Goal: Navigation & Orientation: Find specific page/section

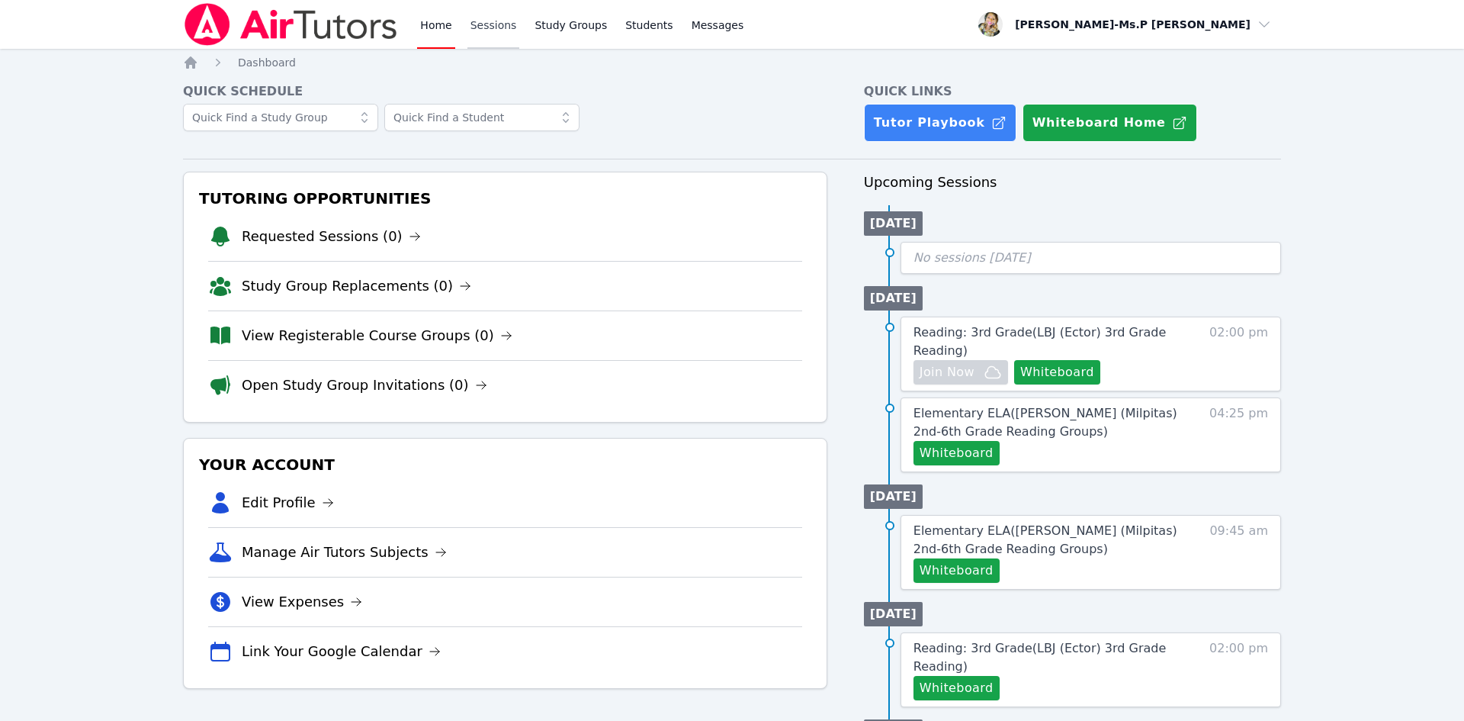
click at [495, 14] on link "Sessions" at bounding box center [493, 24] width 53 height 49
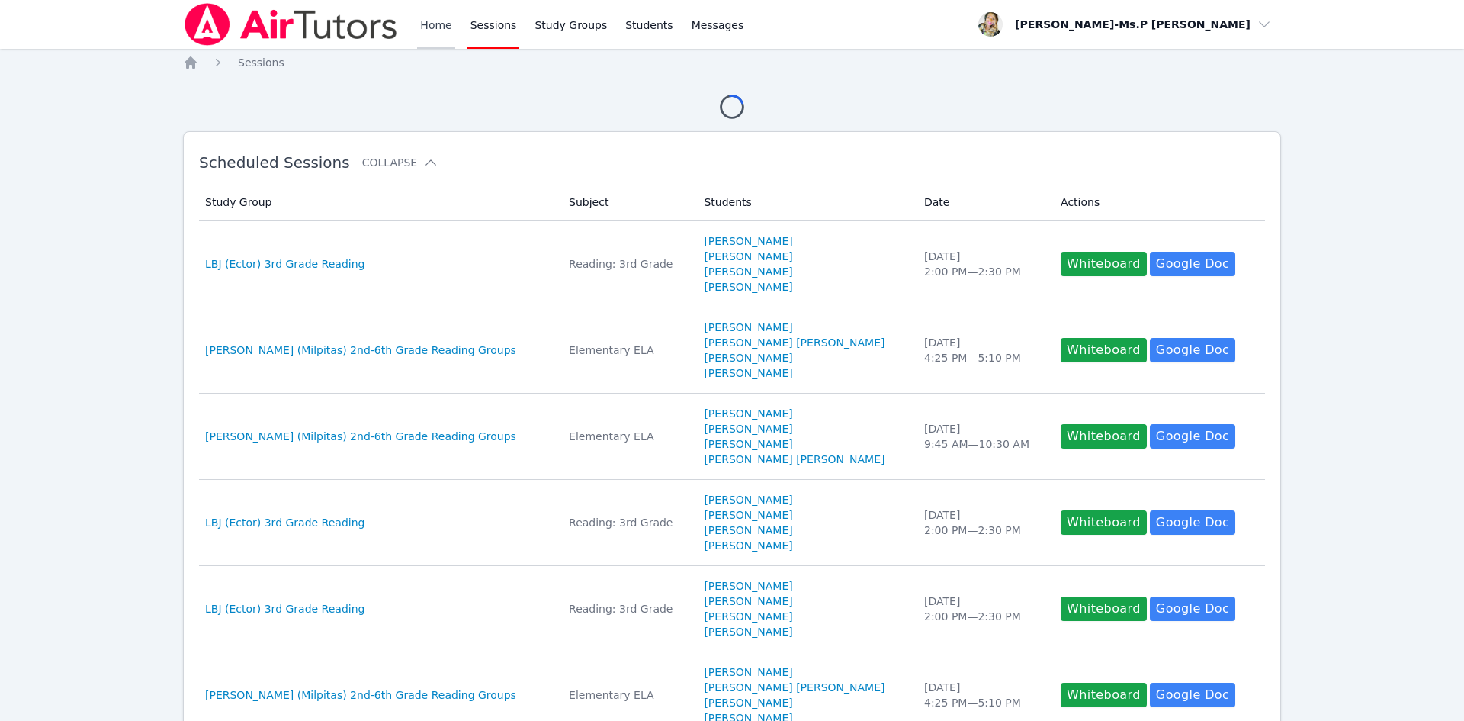
click at [423, 24] on link "Home" at bounding box center [435, 24] width 37 height 49
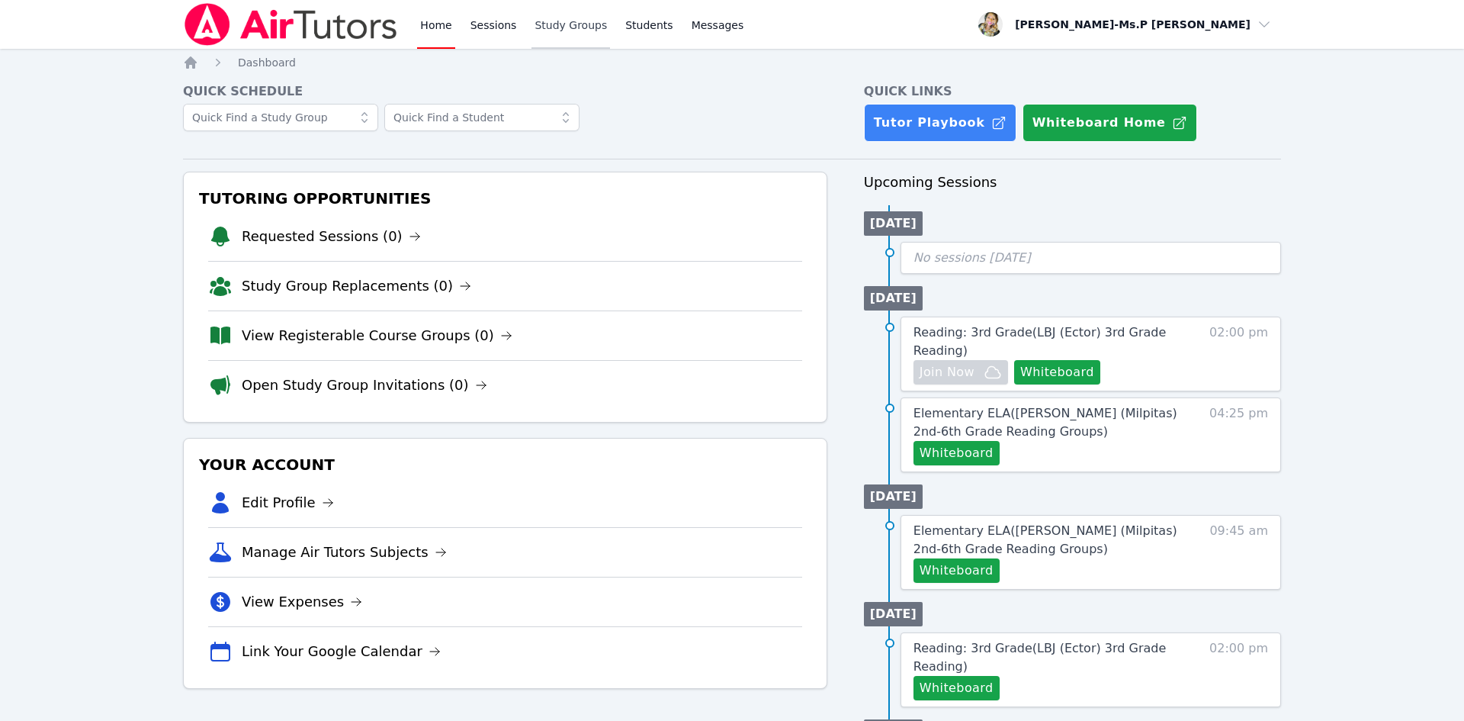
click at [550, 28] on link "Study Groups" at bounding box center [570, 24] width 79 height 49
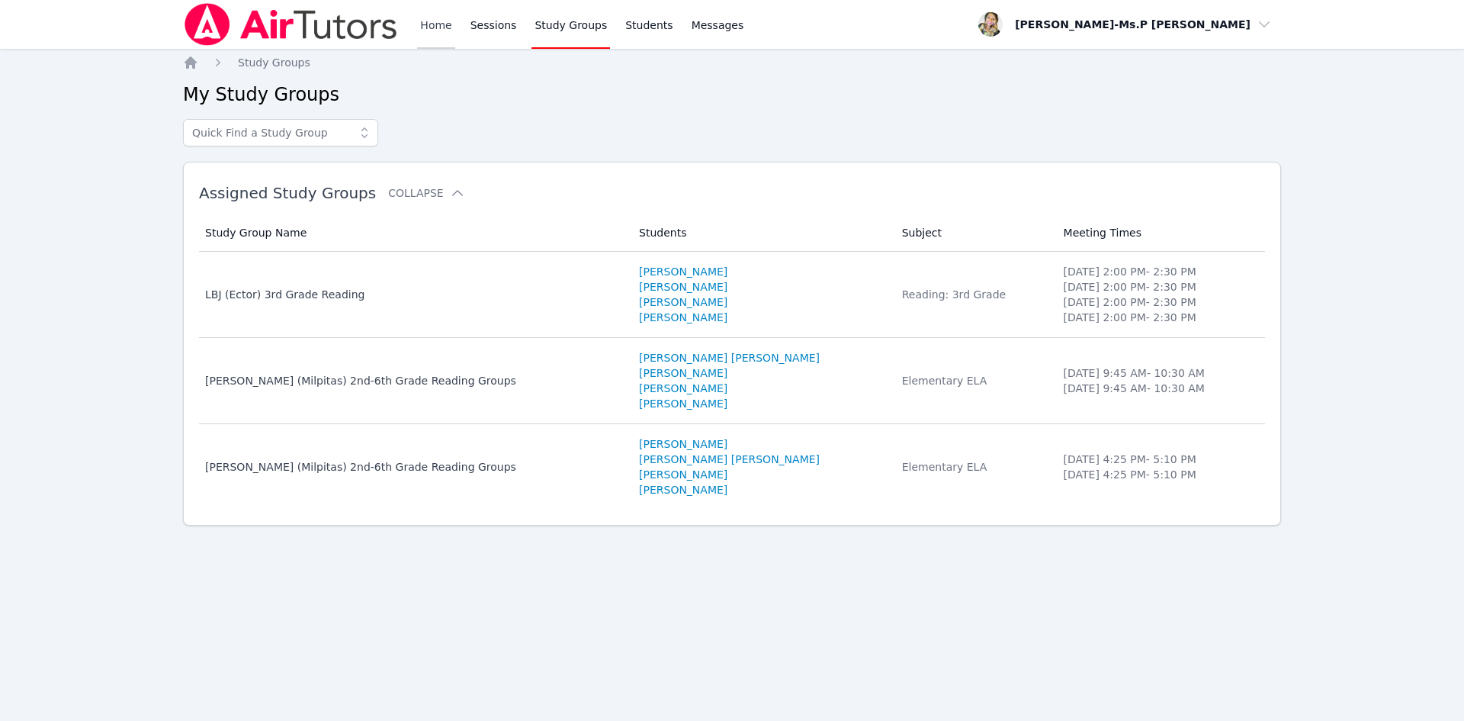
click at [428, 28] on link "Home" at bounding box center [435, 24] width 37 height 49
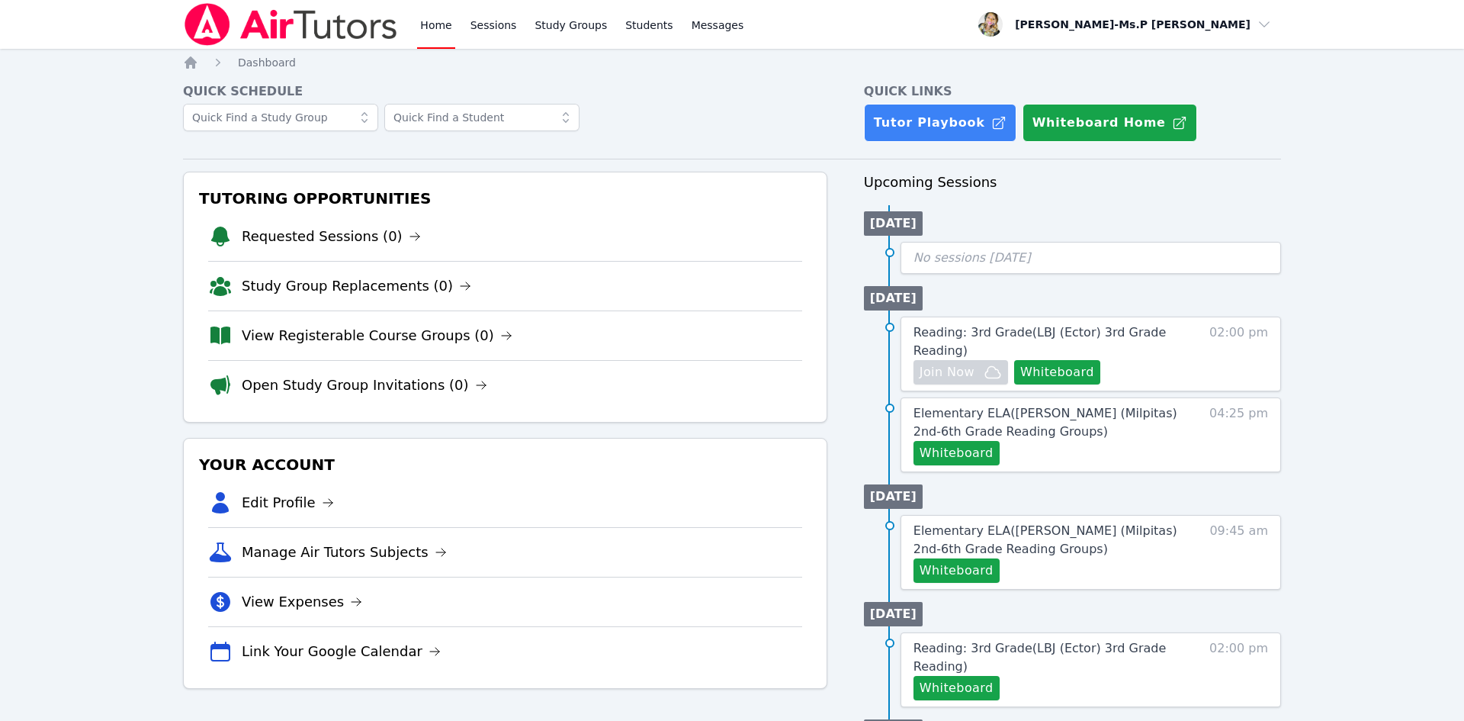
click at [342, 247] on li "Requested Sessions (0)" at bounding box center [505, 236] width 594 height 49
click at [342, 240] on link "Requested Sessions (0)" at bounding box center [331, 236] width 179 height 21
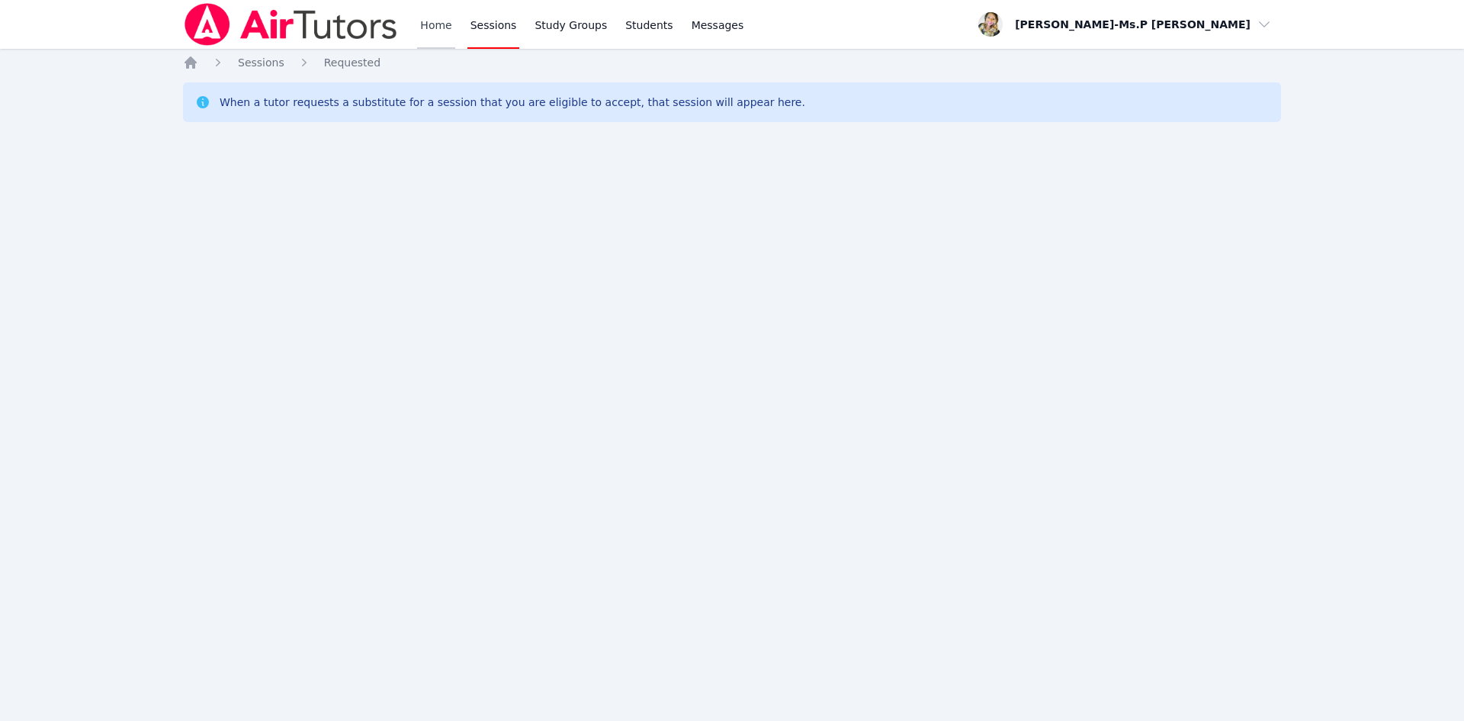
click at [430, 21] on link "Home" at bounding box center [435, 24] width 37 height 49
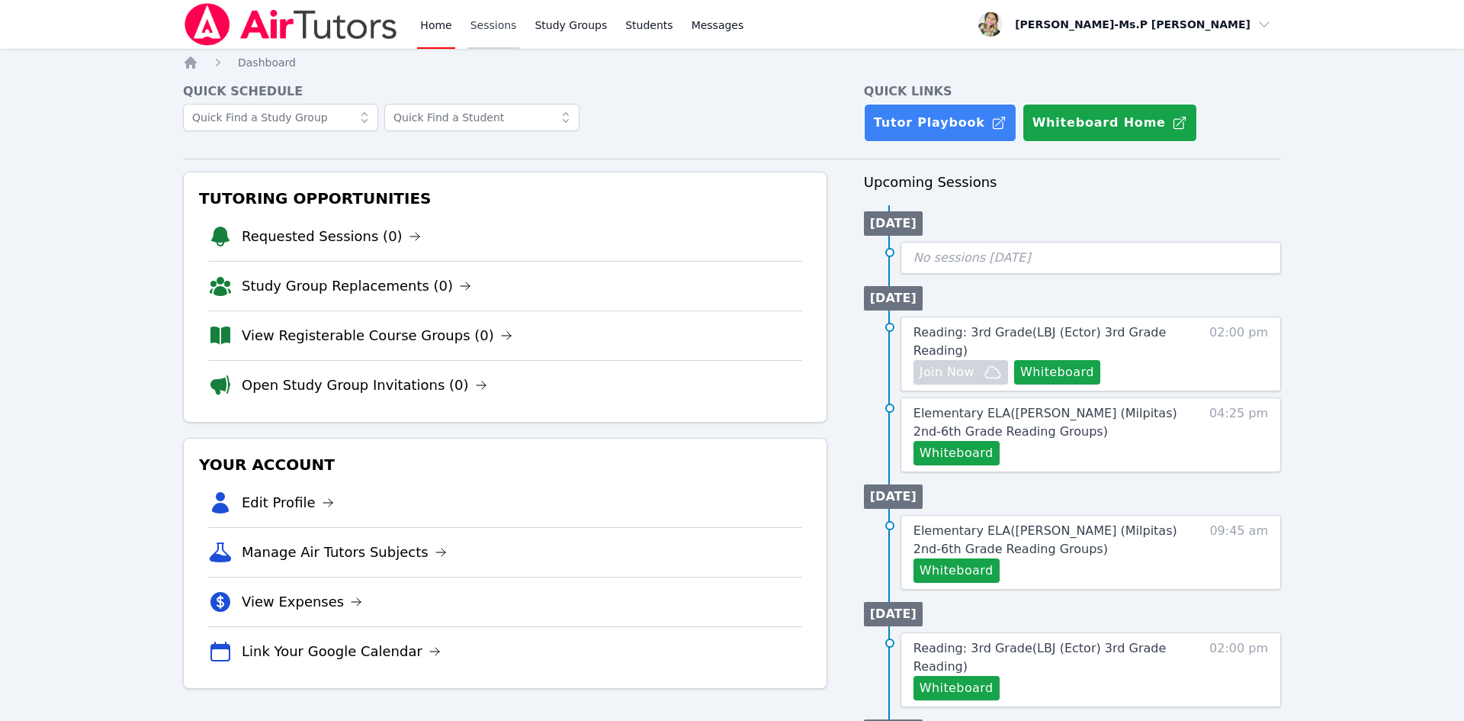
click at [481, 19] on link "Sessions" at bounding box center [493, 24] width 53 height 49
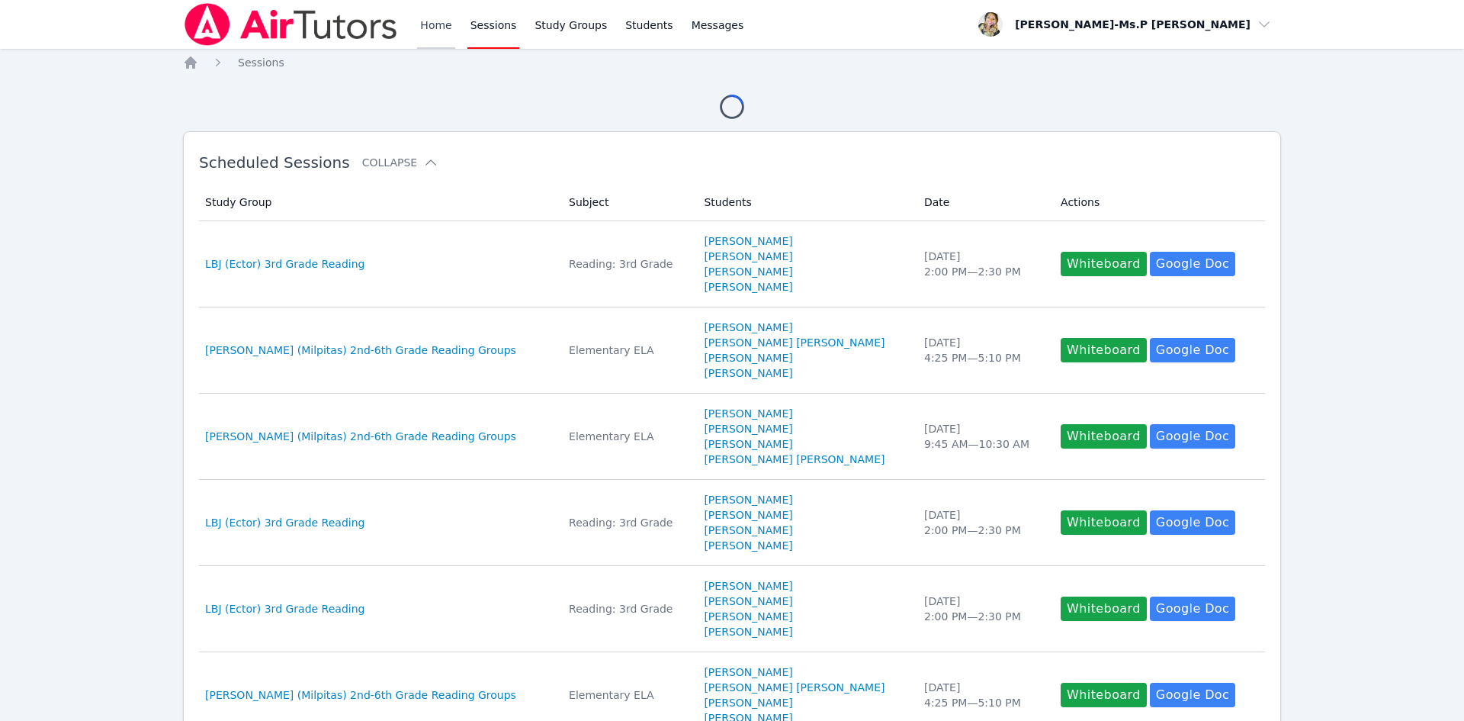
click at [438, 22] on link "Home" at bounding box center [435, 24] width 37 height 49
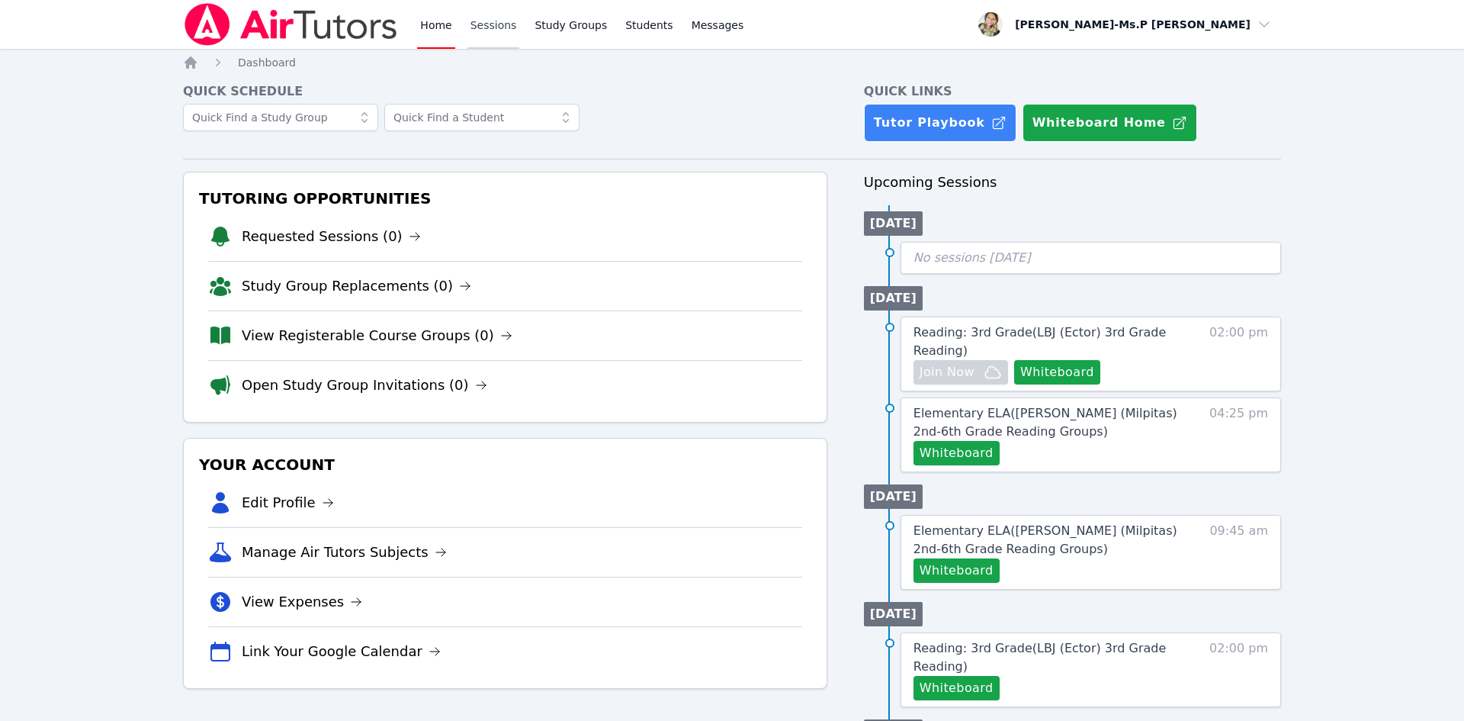
click at [474, 27] on link "Sessions" at bounding box center [493, 24] width 53 height 49
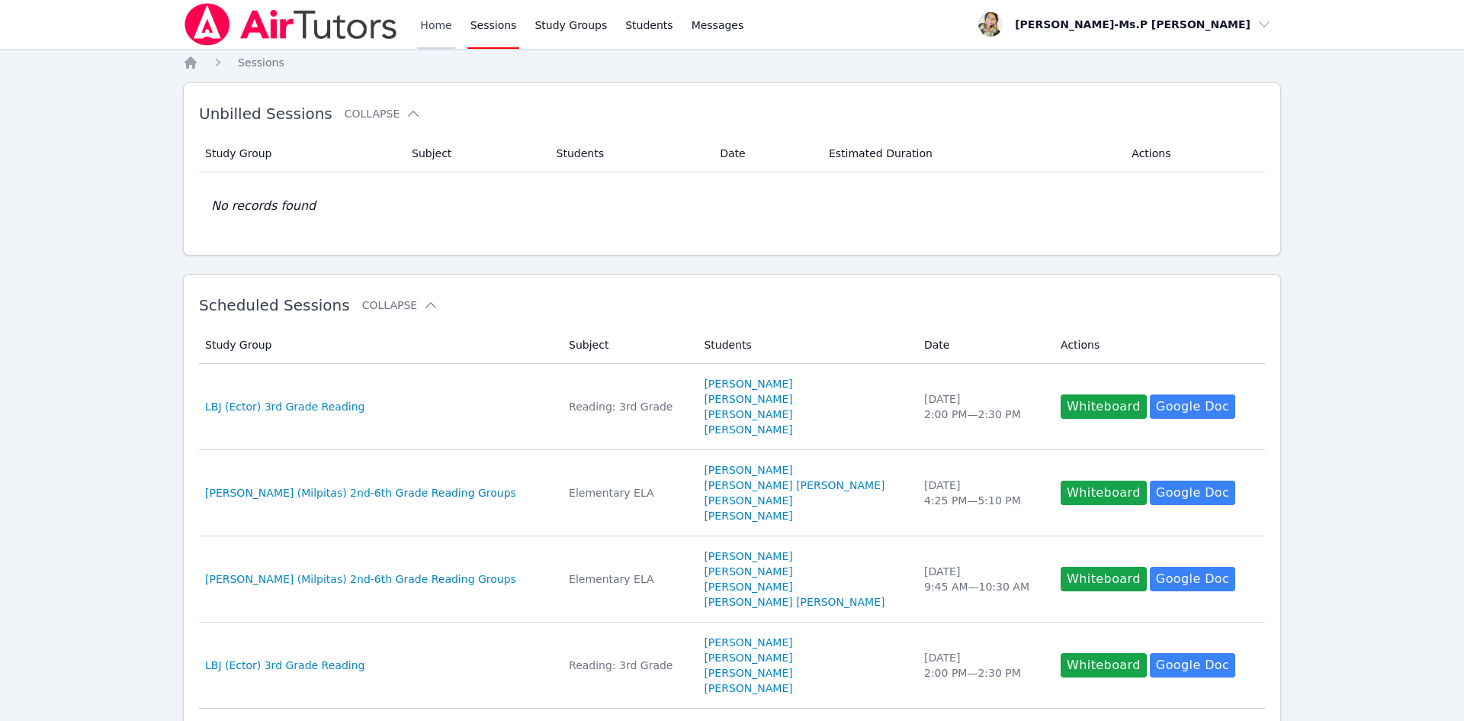
click at [424, 21] on link "Home" at bounding box center [435, 24] width 37 height 49
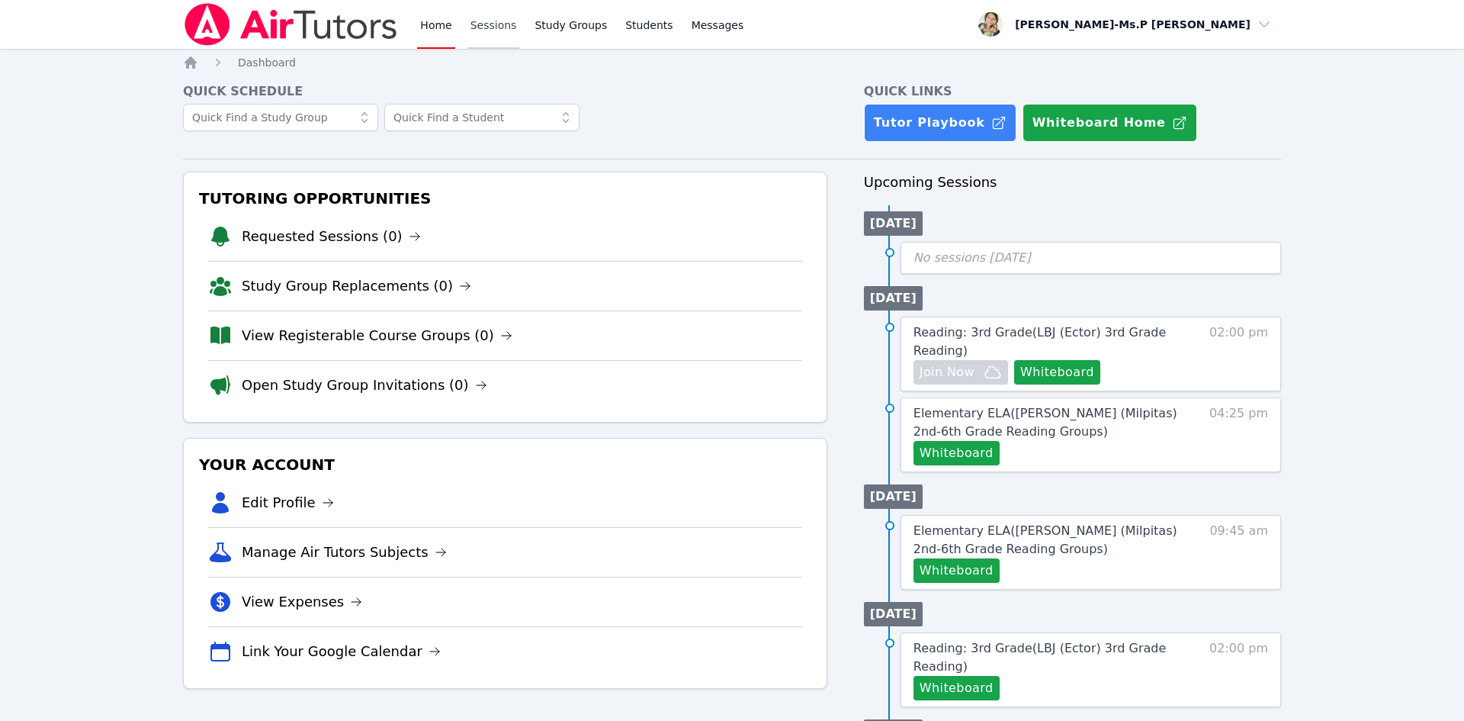
click at [496, 27] on link "Sessions" at bounding box center [493, 24] width 53 height 49
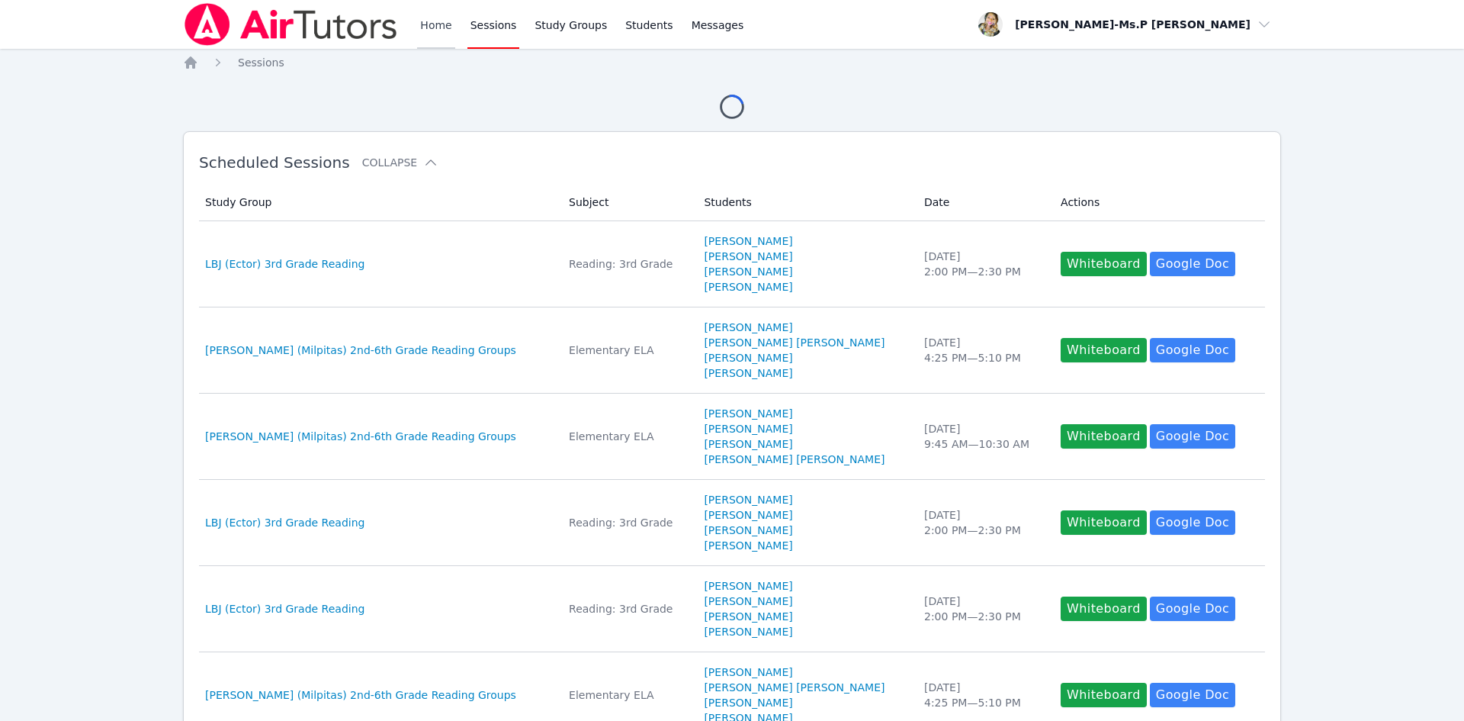
click at [444, 24] on link "Home" at bounding box center [435, 24] width 37 height 49
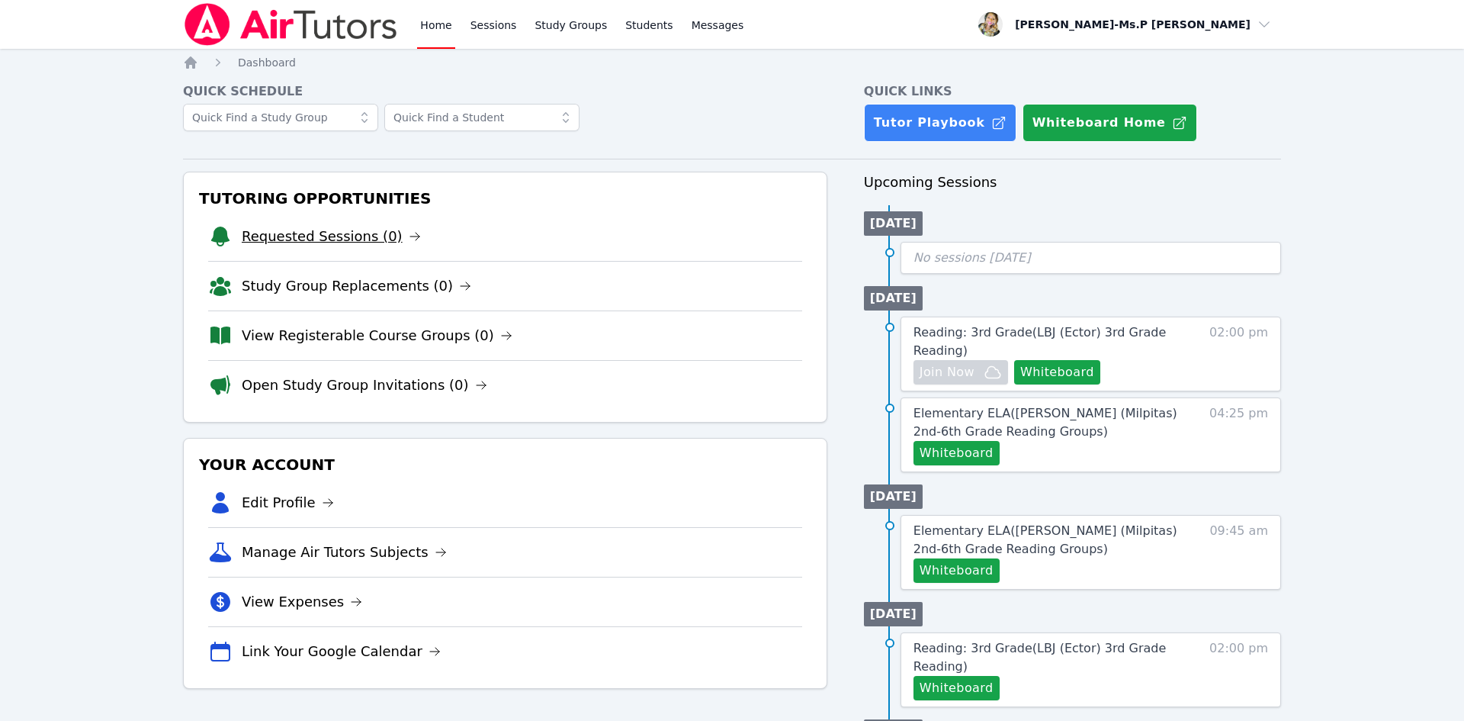
click at [342, 230] on link "Requested Sessions (0)" at bounding box center [331, 236] width 179 height 21
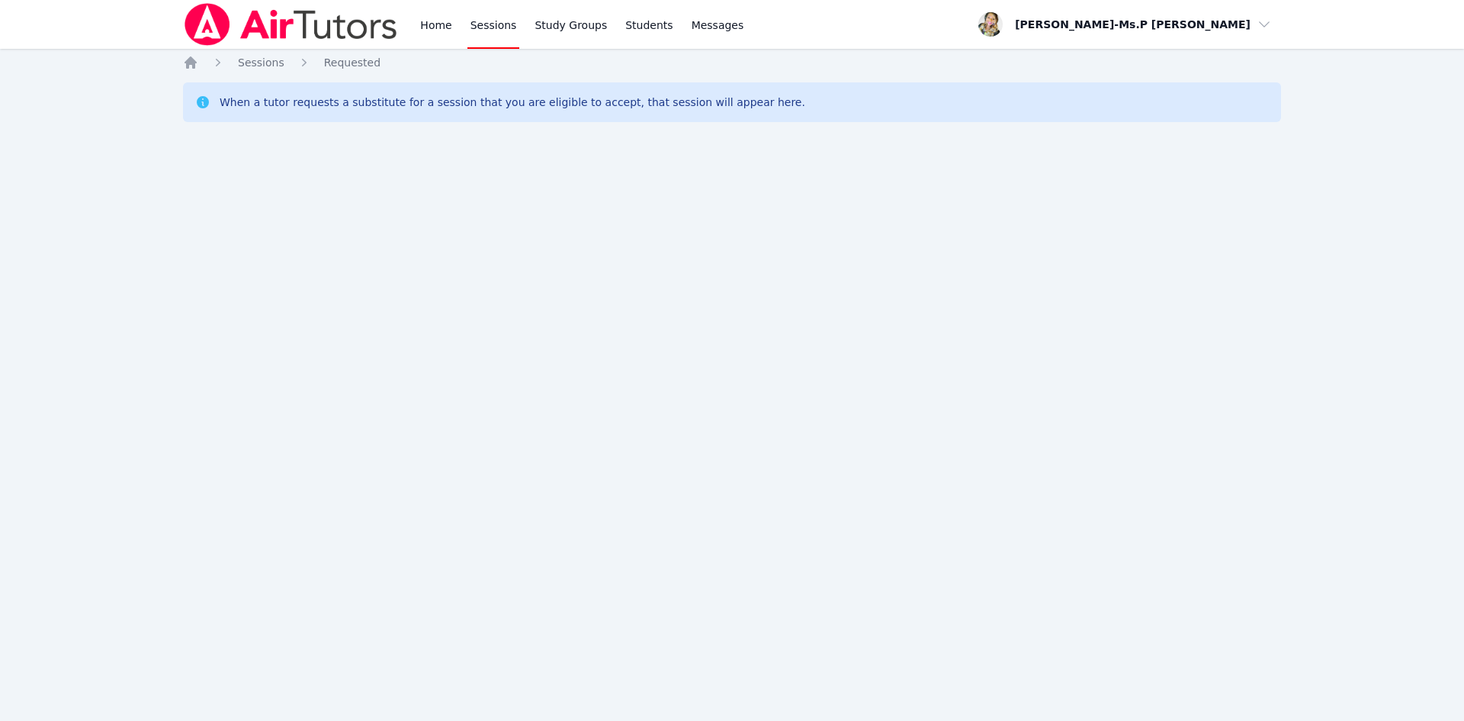
click at [496, 43] on link "Sessions" at bounding box center [493, 24] width 53 height 49
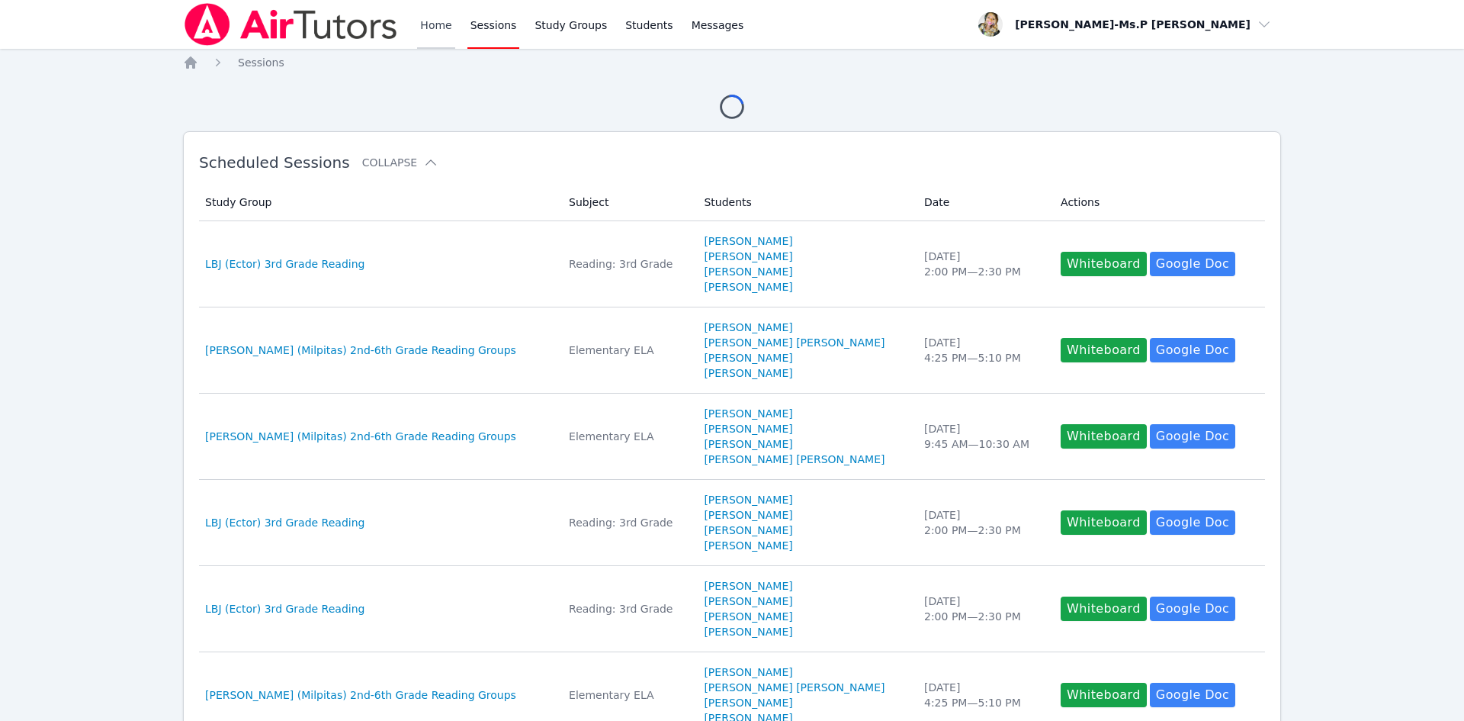
click at [448, 21] on link "Home" at bounding box center [435, 24] width 37 height 49
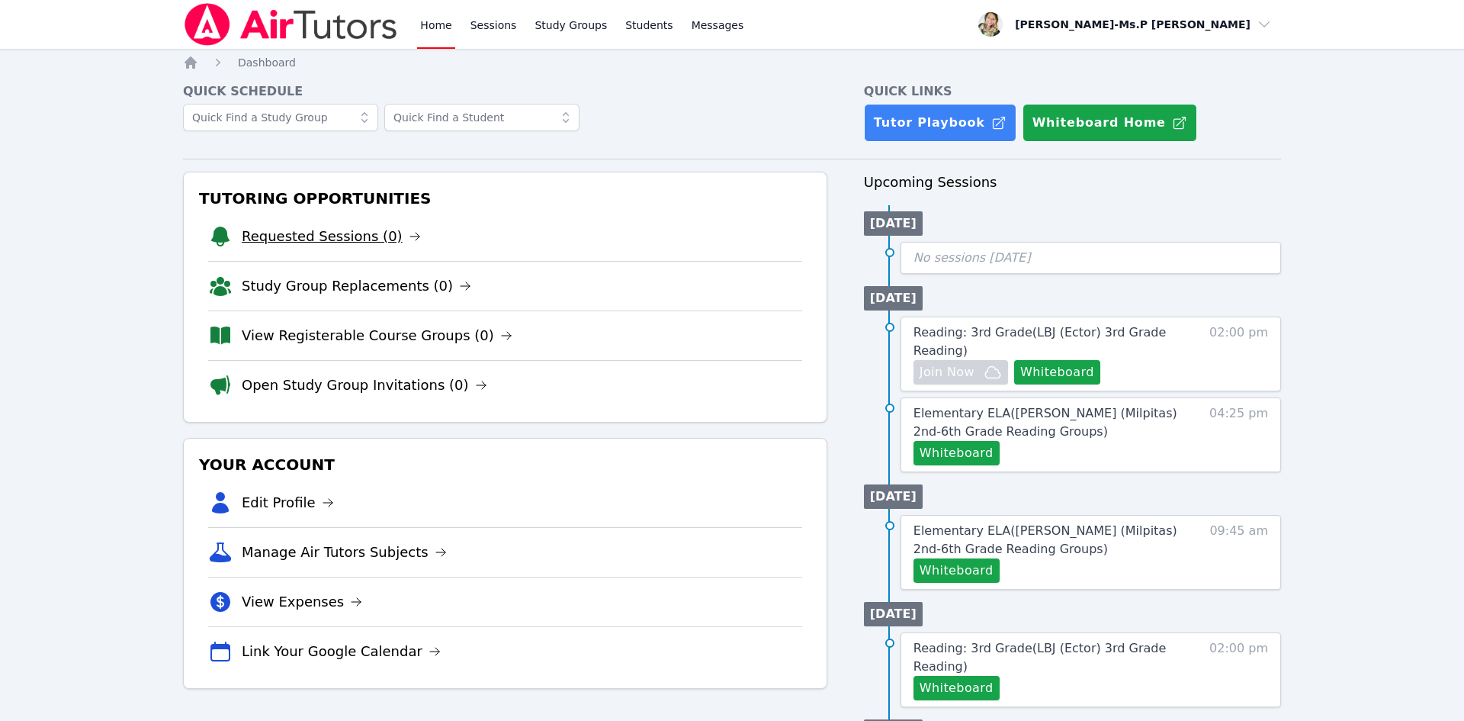
click at [306, 235] on link "Requested Sessions (0)" at bounding box center [331, 236] width 179 height 21
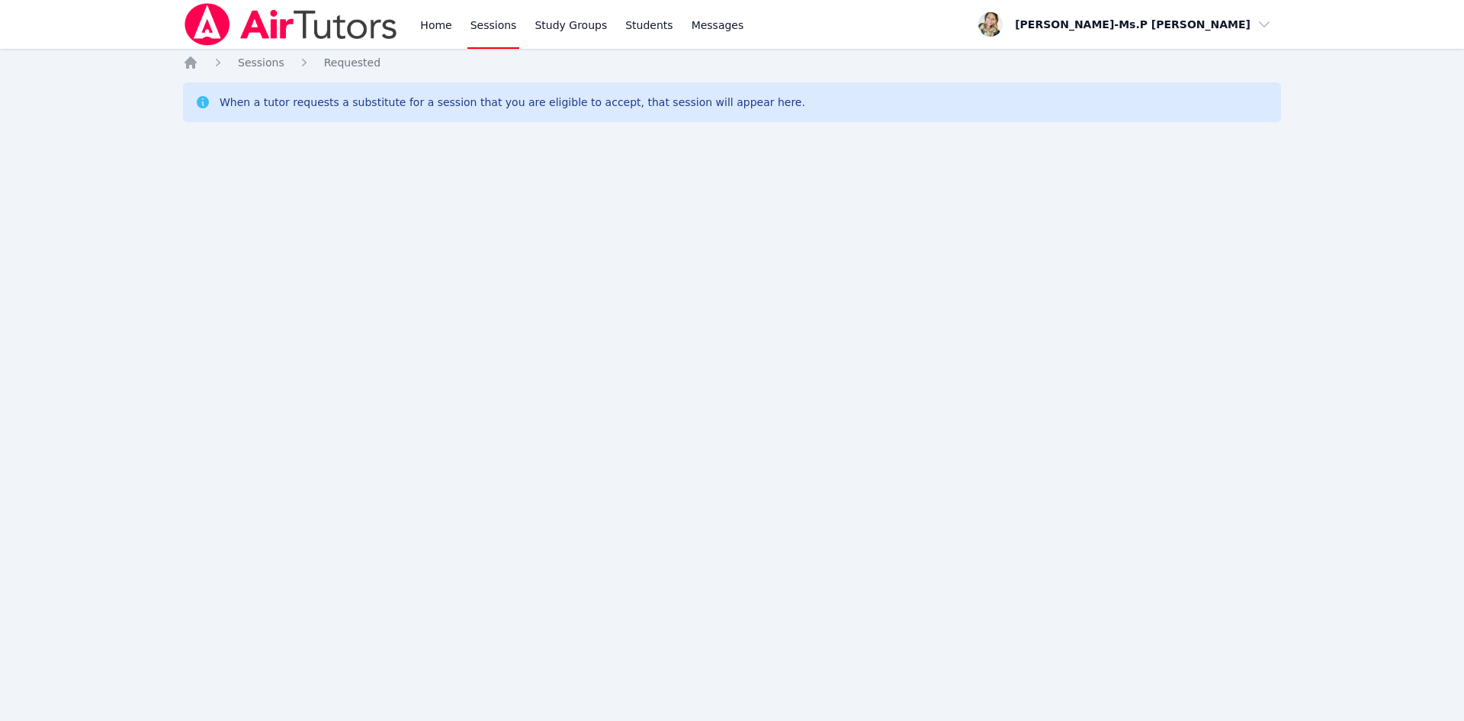
click at [502, 22] on link "Sessions" at bounding box center [493, 24] width 53 height 49
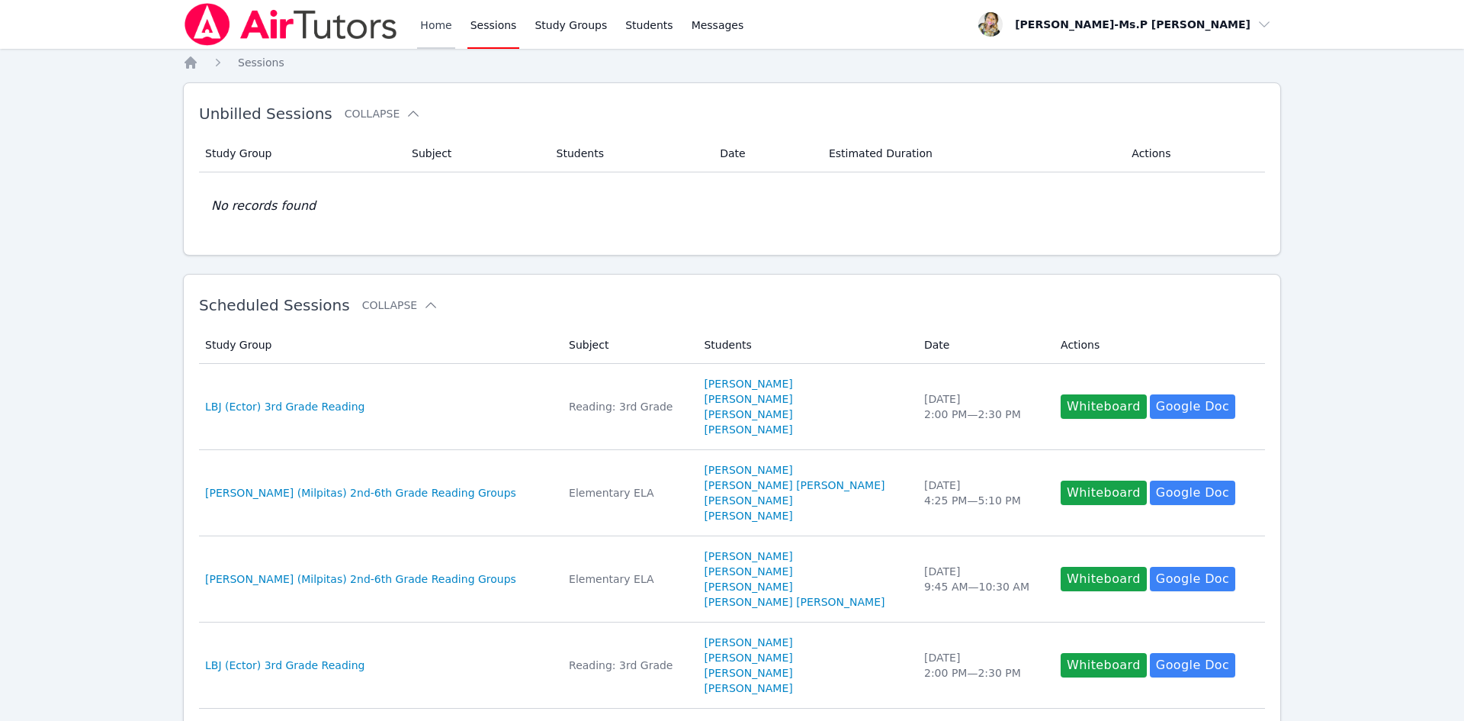
click at [424, 20] on link "Home" at bounding box center [435, 24] width 37 height 49
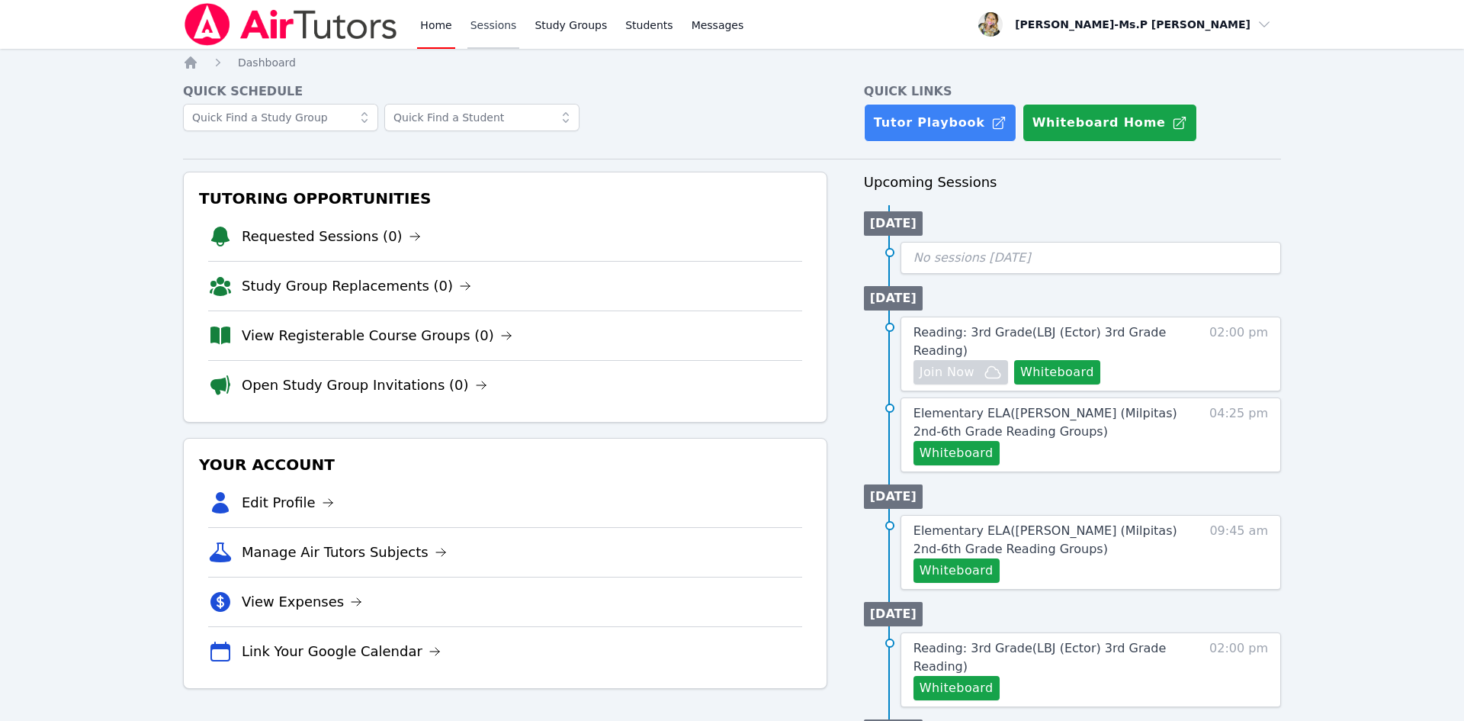
click at [504, 27] on link "Sessions" at bounding box center [493, 24] width 53 height 49
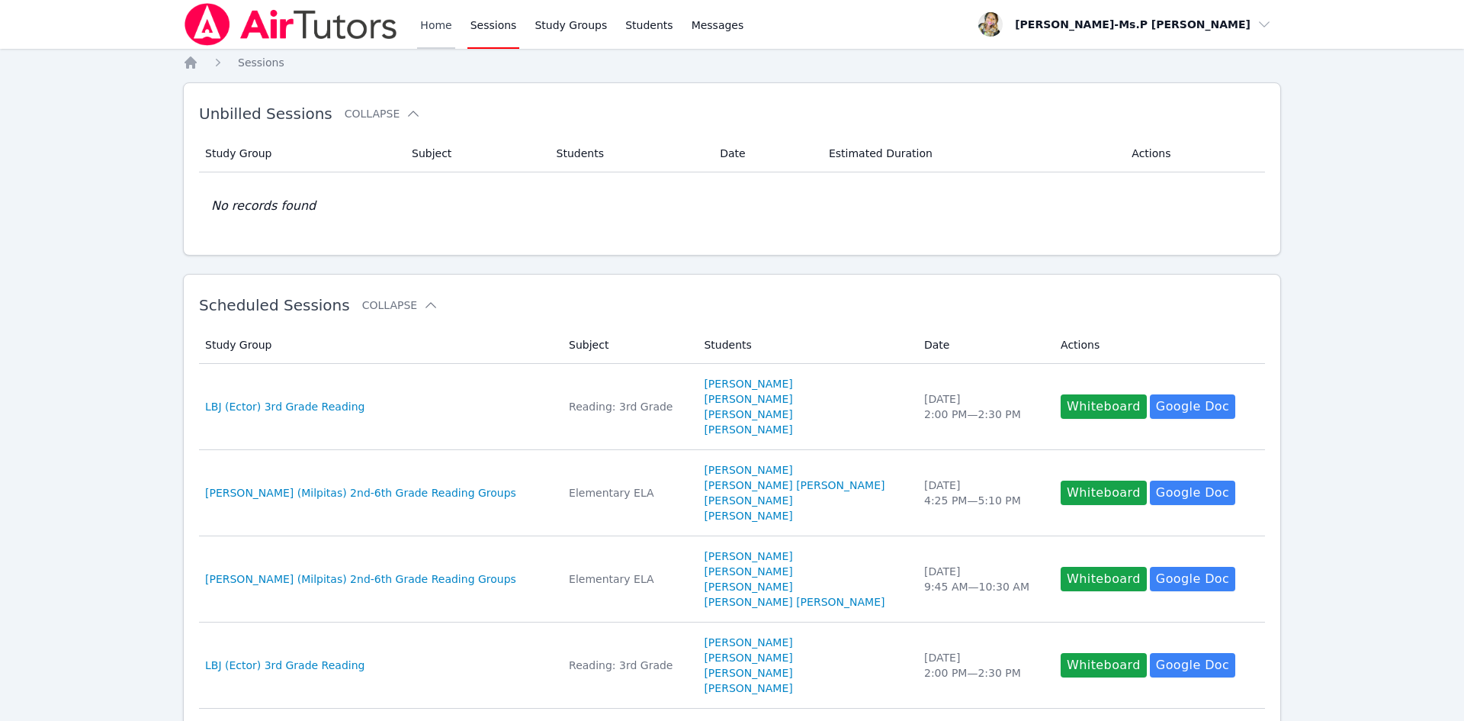
click at [435, 24] on link "Home" at bounding box center [435, 24] width 37 height 49
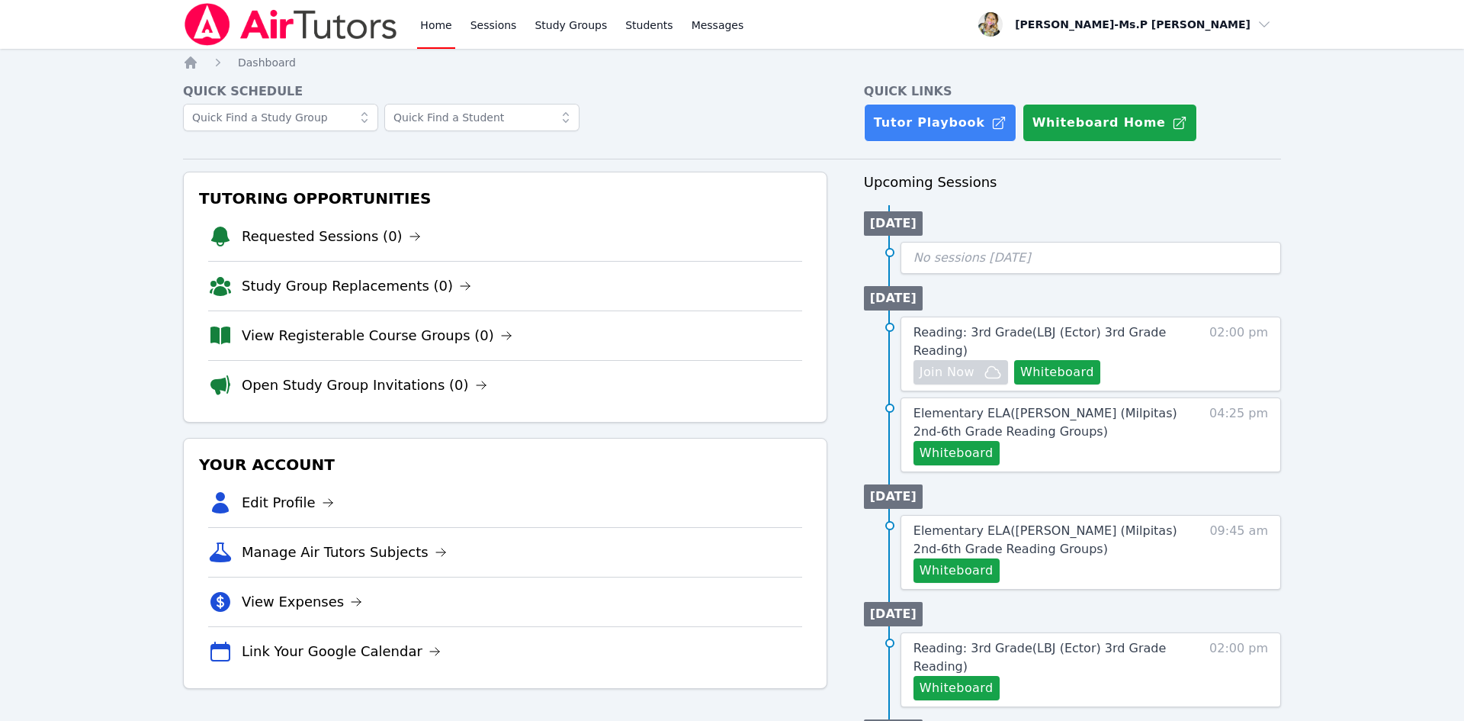
click at [522, 27] on div "Home Sessions Study Groups Students Messages" at bounding box center [581, 24] width 329 height 49
click at [499, 27] on link "Sessions" at bounding box center [493, 24] width 53 height 49
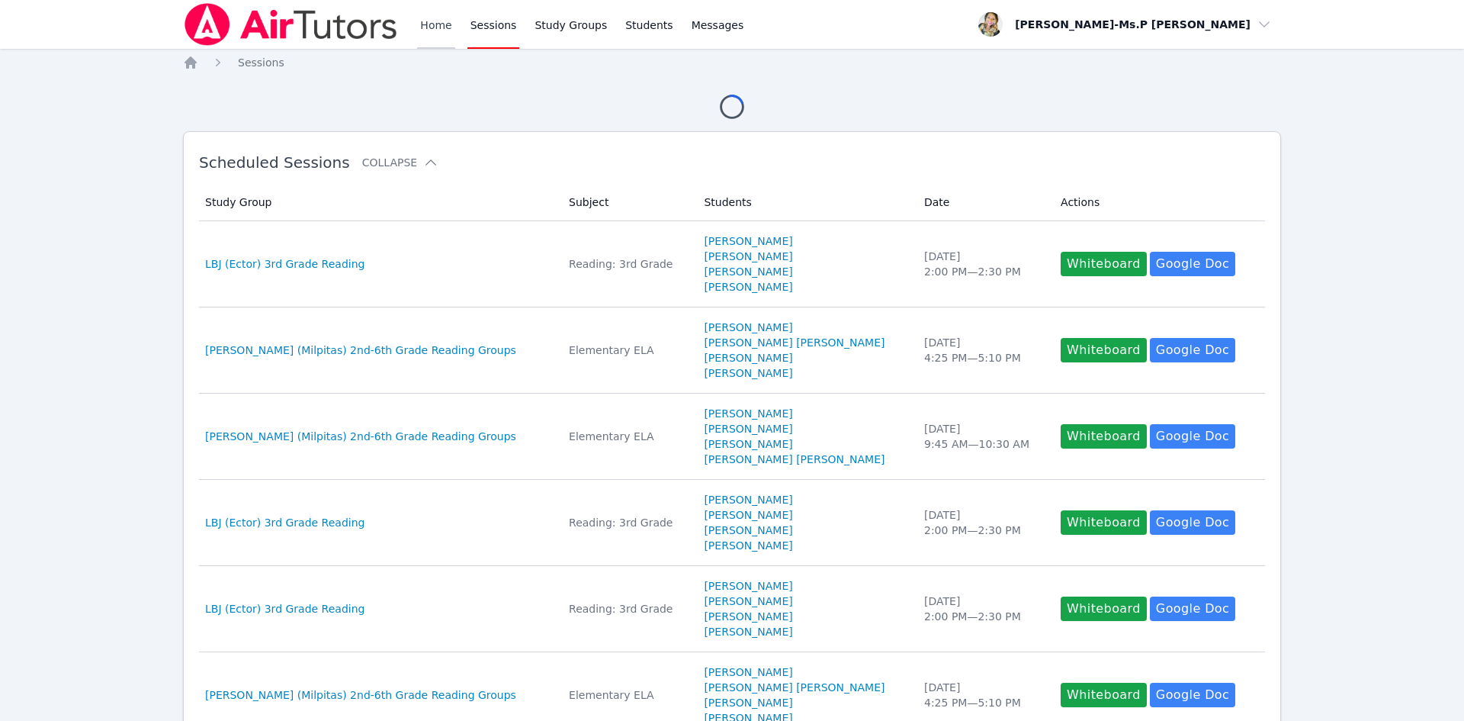
click at [437, 24] on link "Home" at bounding box center [435, 24] width 37 height 49
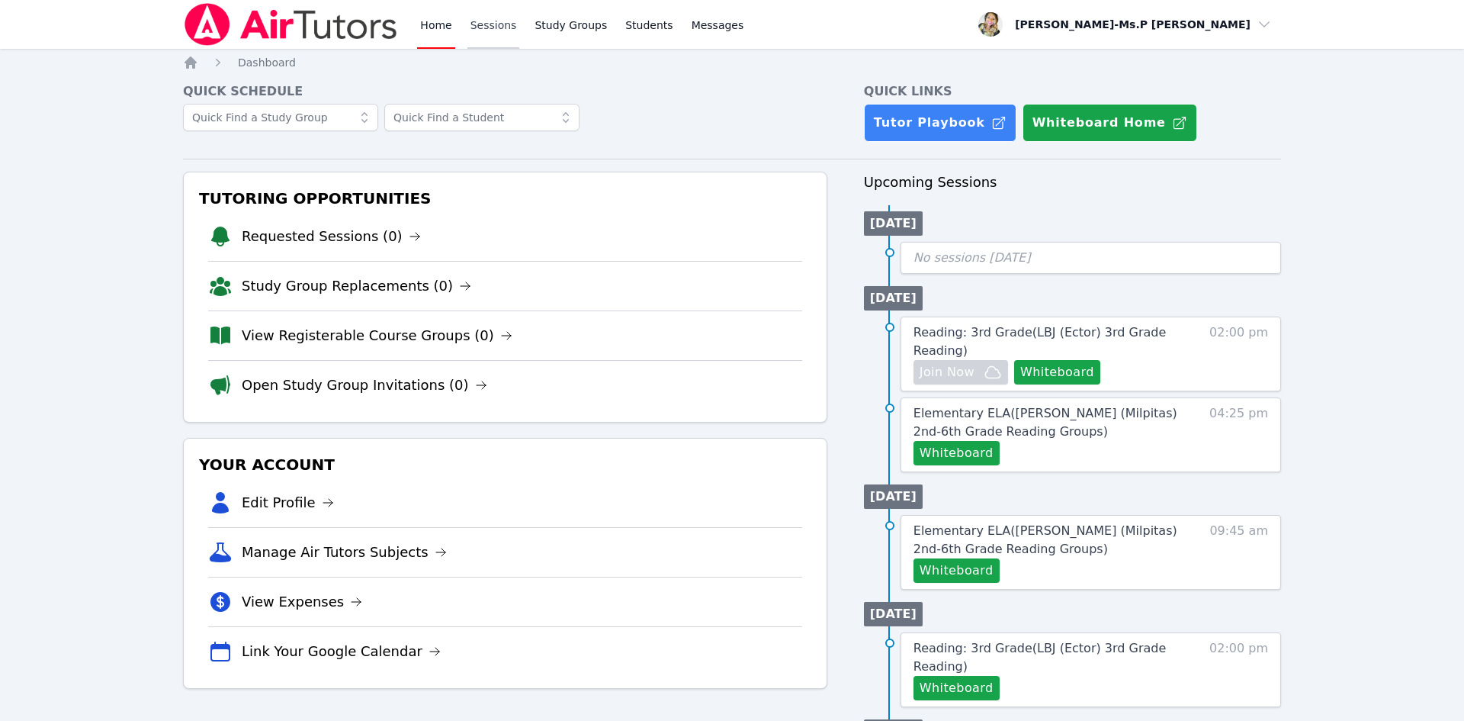
click at [494, 28] on link "Sessions" at bounding box center [493, 24] width 53 height 49
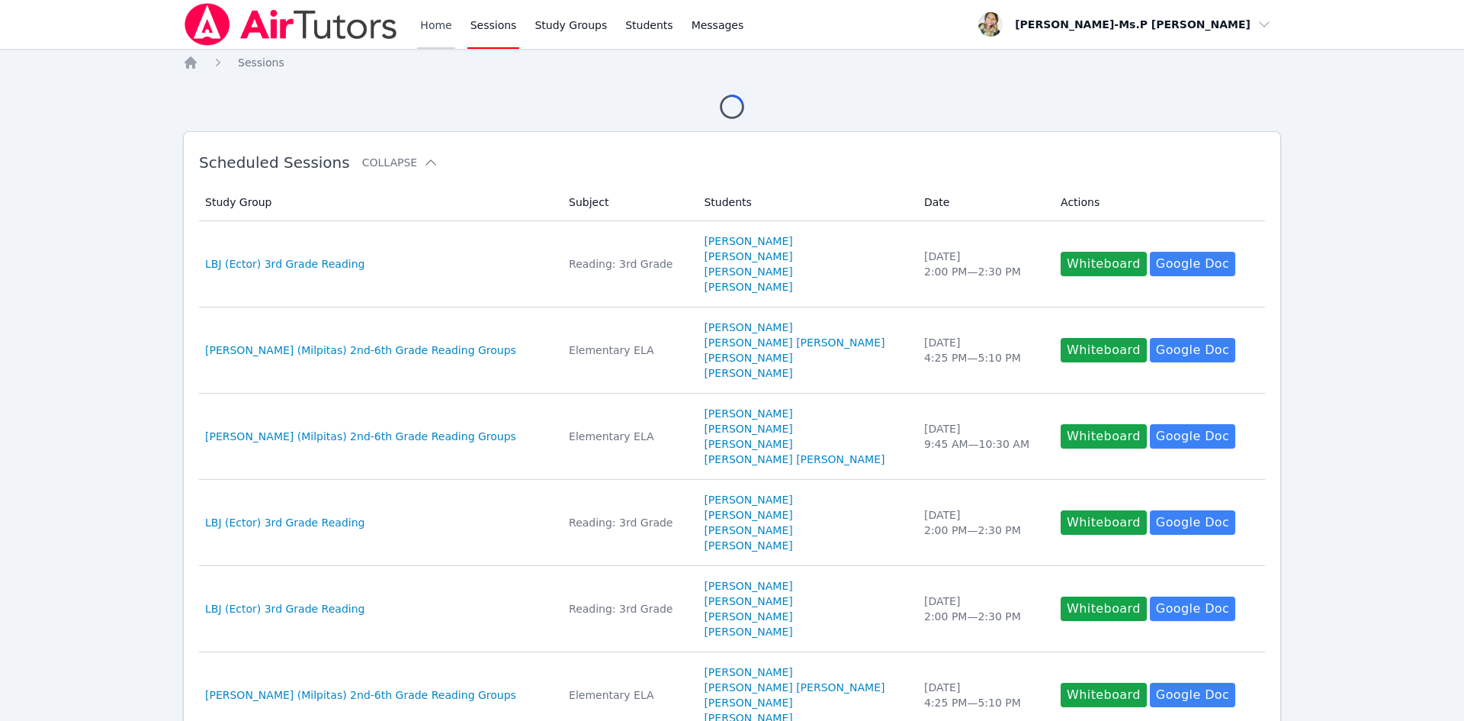
click at [422, 27] on link "Home" at bounding box center [435, 24] width 37 height 49
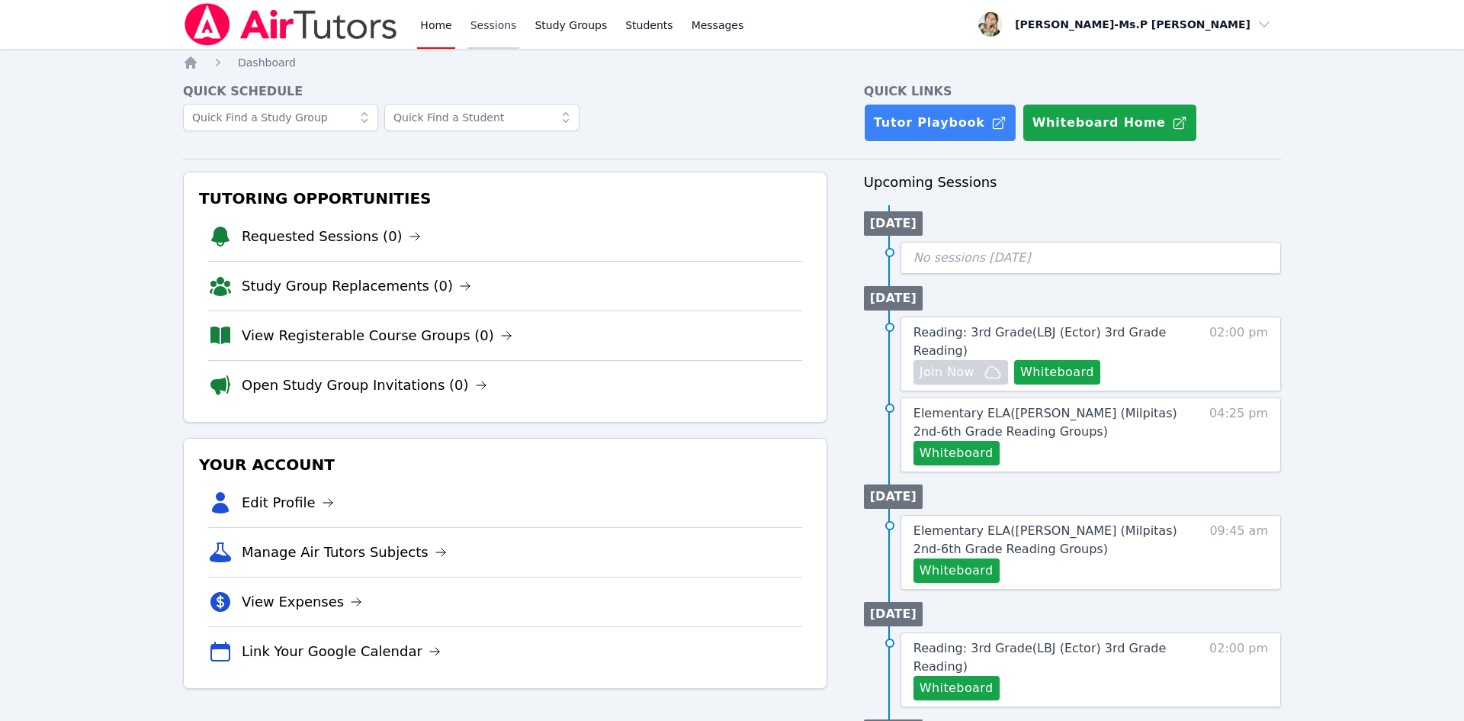
click at [499, 22] on link "Sessions" at bounding box center [493, 24] width 53 height 49
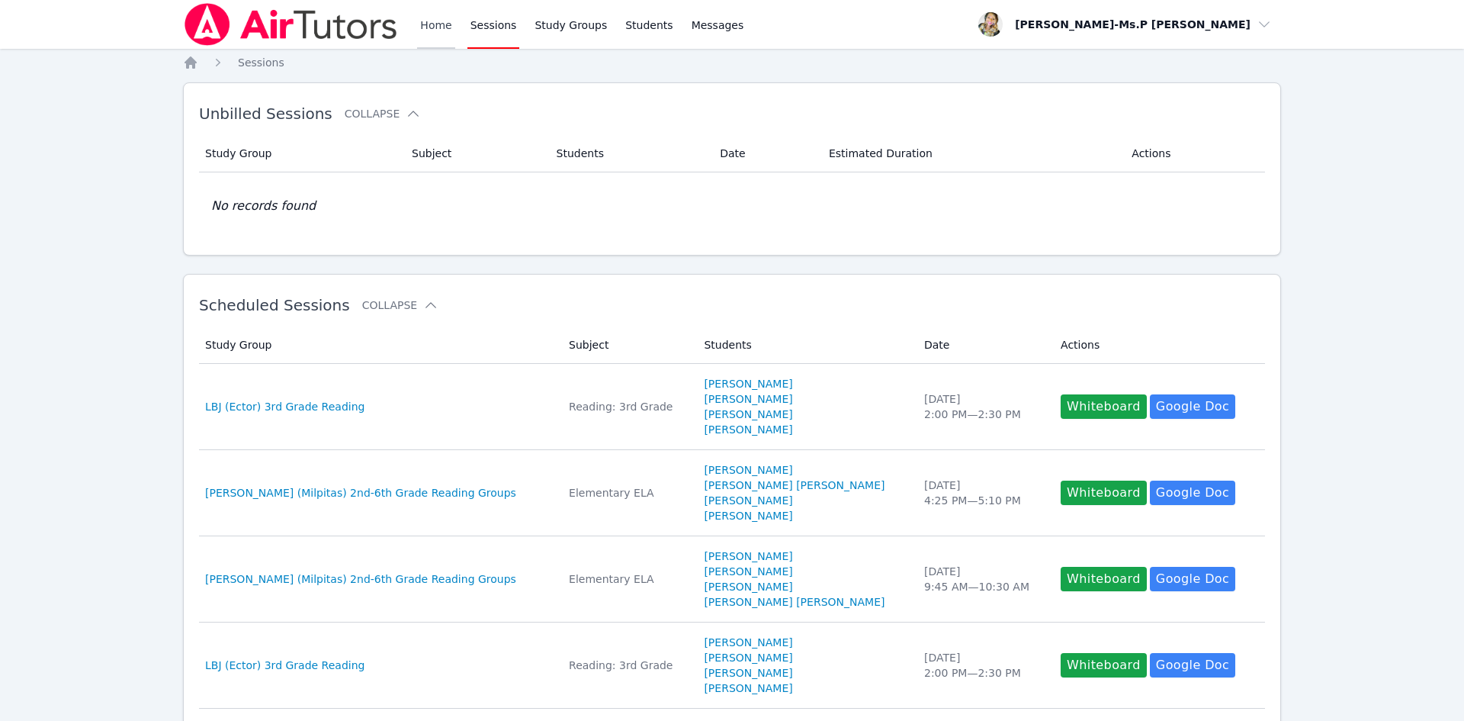
click at [438, 27] on link "Home" at bounding box center [435, 24] width 37 height 49
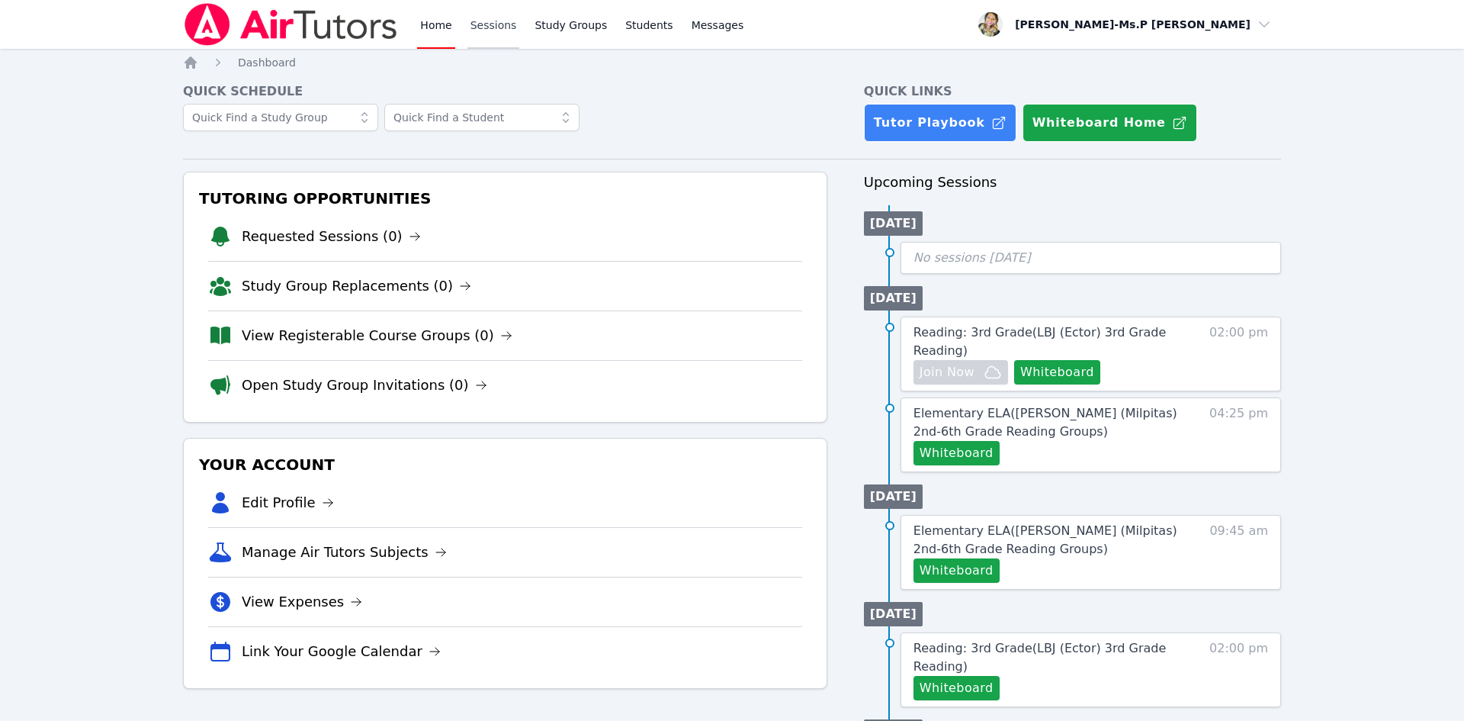
click at [474, 20] on link "Sessions" at bounding box center [493, 24] width 53 height 49
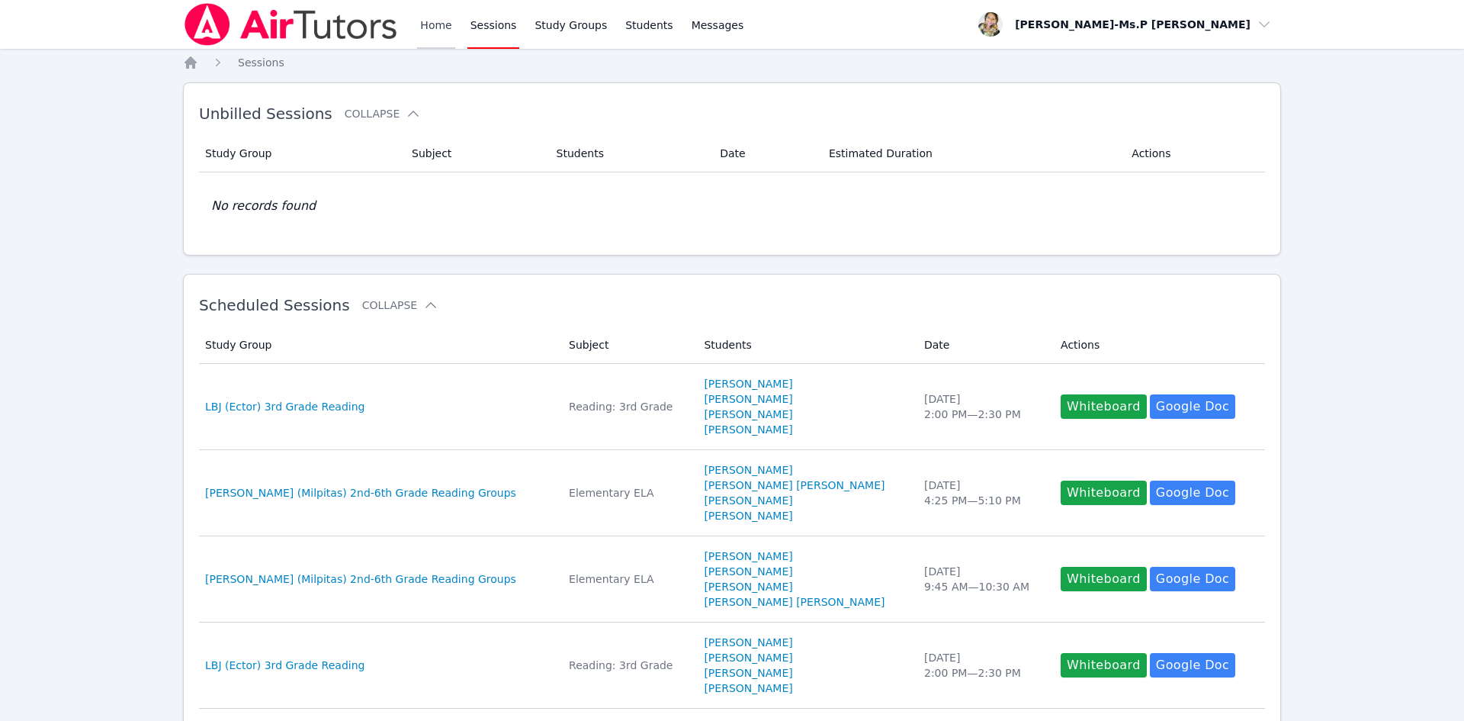
click at [417, 27] on link "Home" at bounding box center [435, 24] width 37 height 49
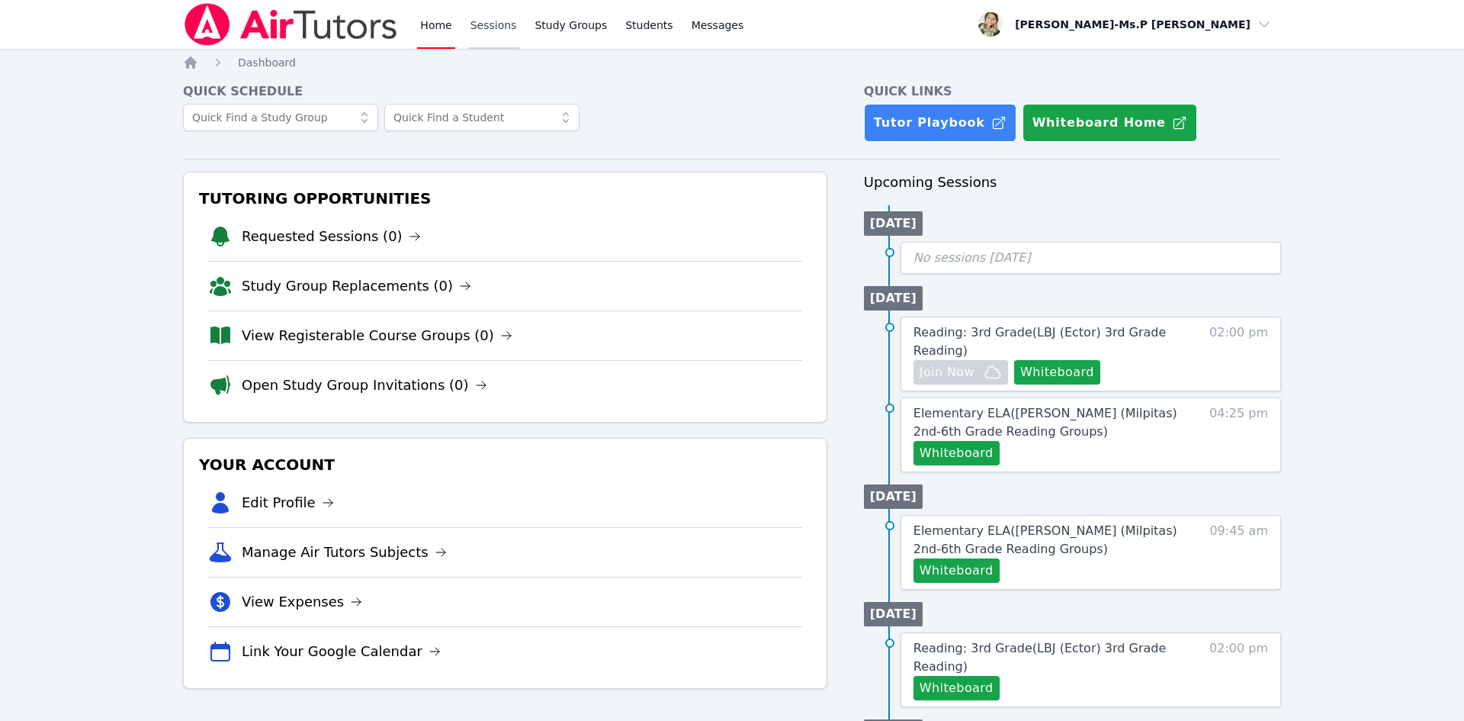
click at [491, 19] on link "Sessions" at bounding box center [493, 24] width 53 height 49
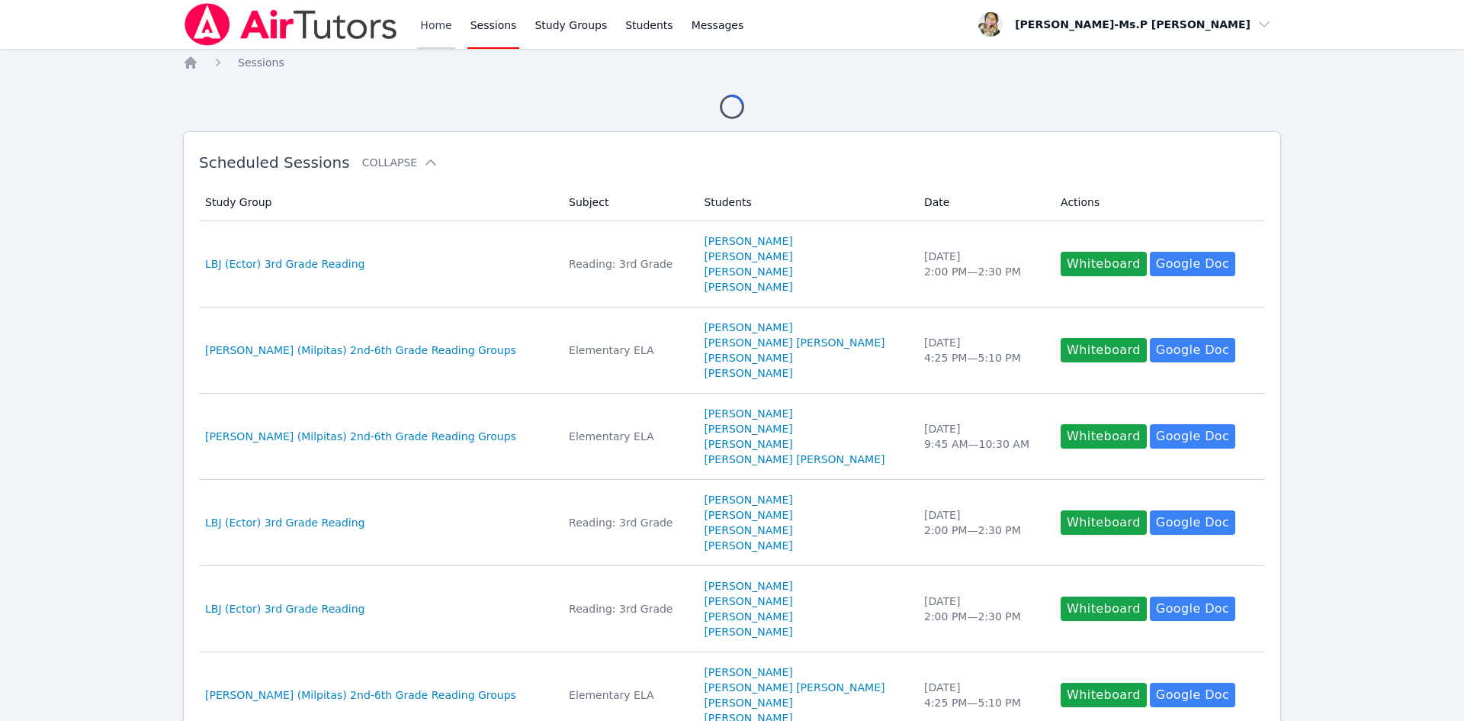
click at [425, 25] on link "Home" at bounding box center [435, 24] width 37 height 49
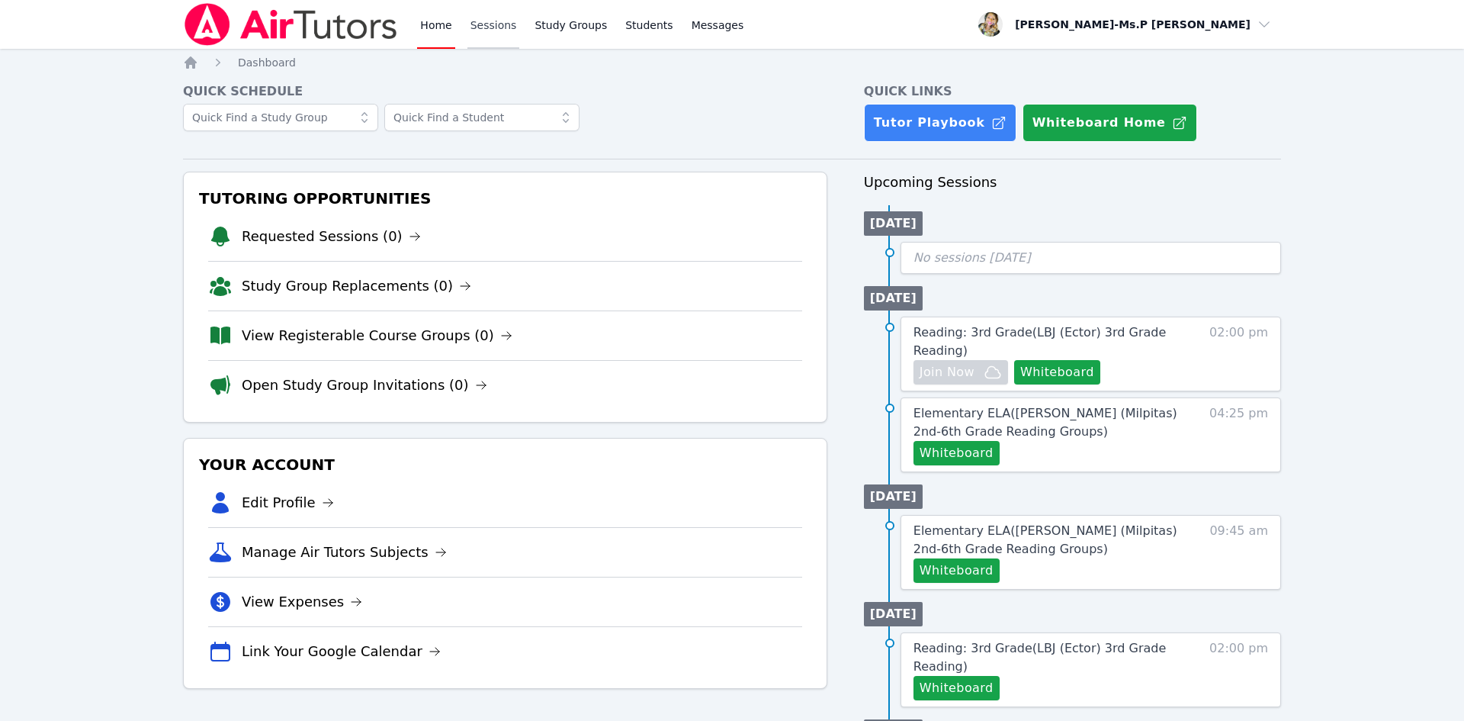
click at [474, 15] on link "Sessions" at bounding box center [493, 24] width 53 height 49
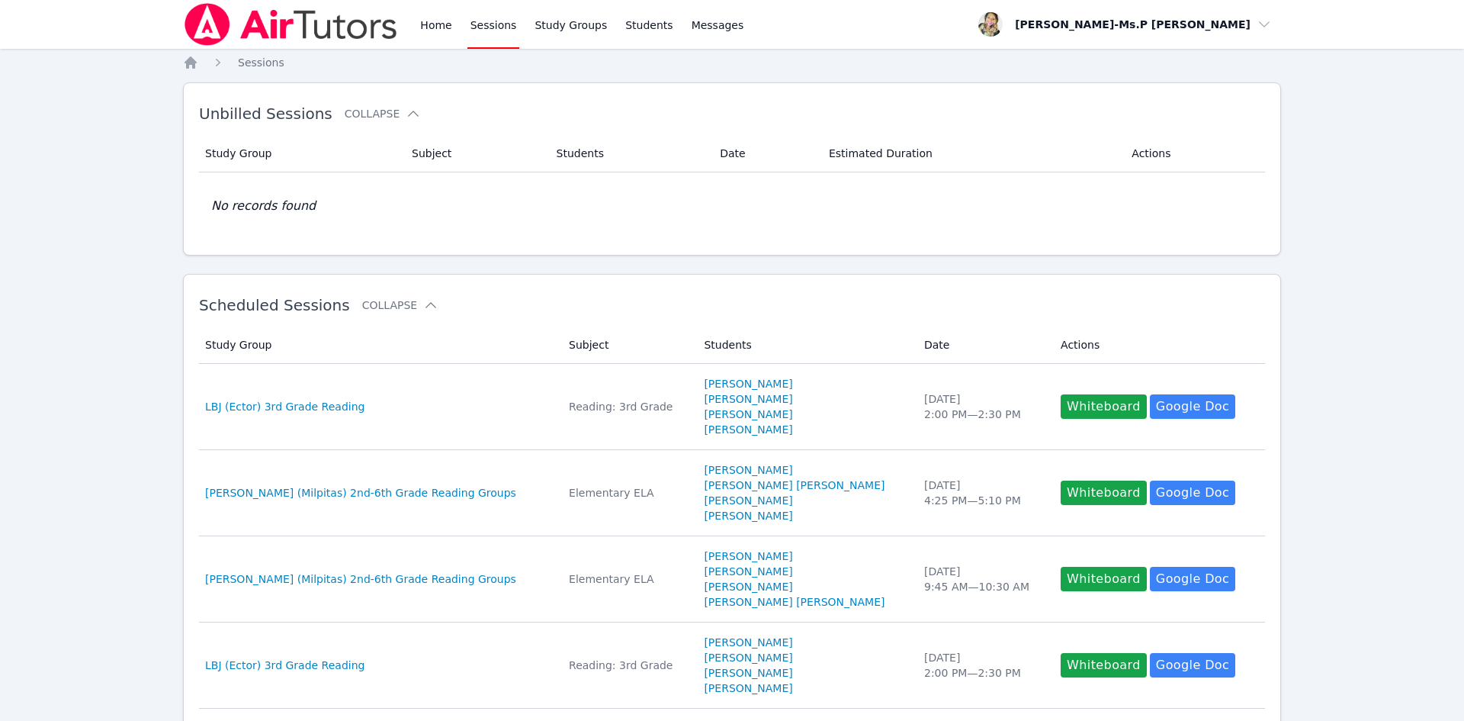
click at [413, 28] on div "Home Sessions Study Groups Students Messages" at bounding box center [465, 24] width 564 height 49
click at [425, 23] on link "Home" at bounding box center [435, 24] width 37 height 49
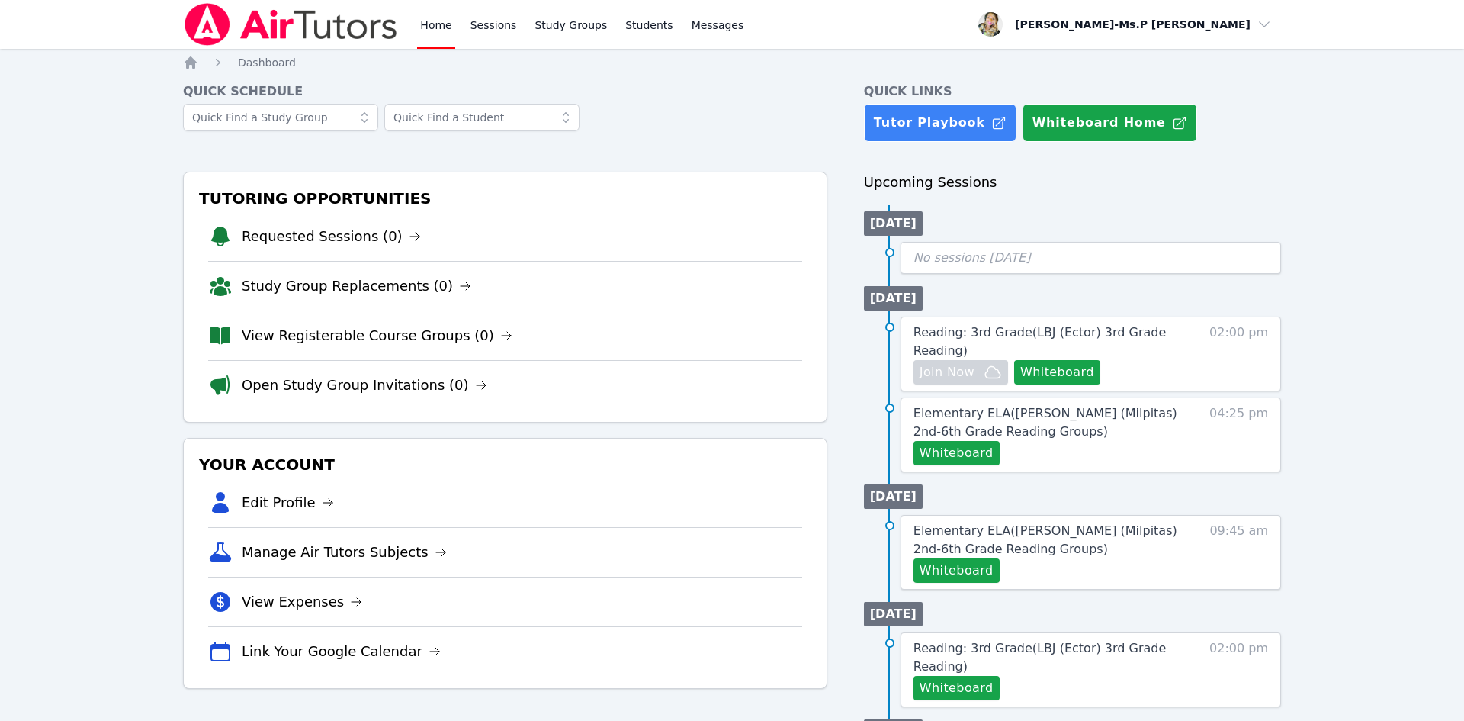
click at [452, 28] on link "Home" at bounding box center [435, 24] width 37 height 49
click at [503, 28] on link "Sessions" at bounding box center [493, 24] width 53 height 49
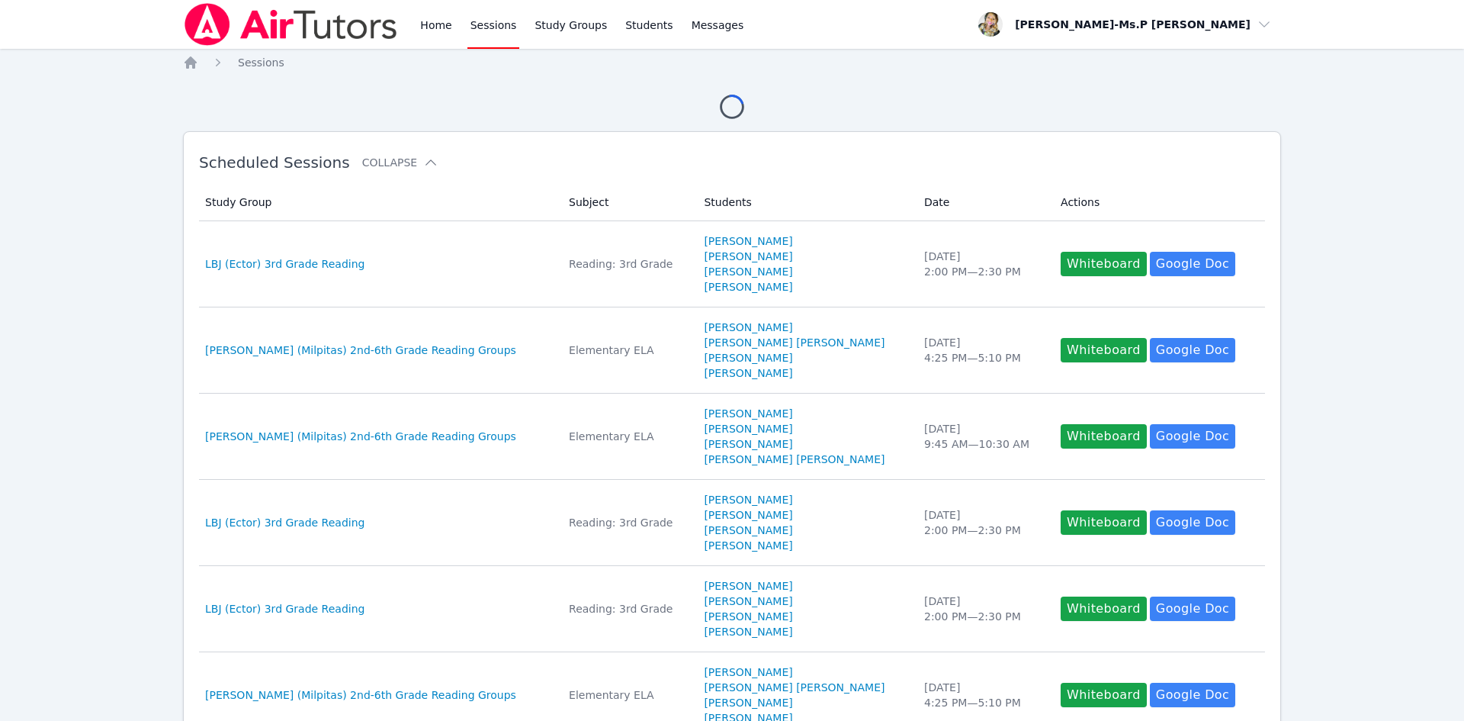
click at [453, 28] on div "Home Sessions Study Groups Students Messages" at bounding box center [581, 24] width 329 height 49
click at [437, 28] on link "Home" at bounding box center [435, 24] width 37 height 49
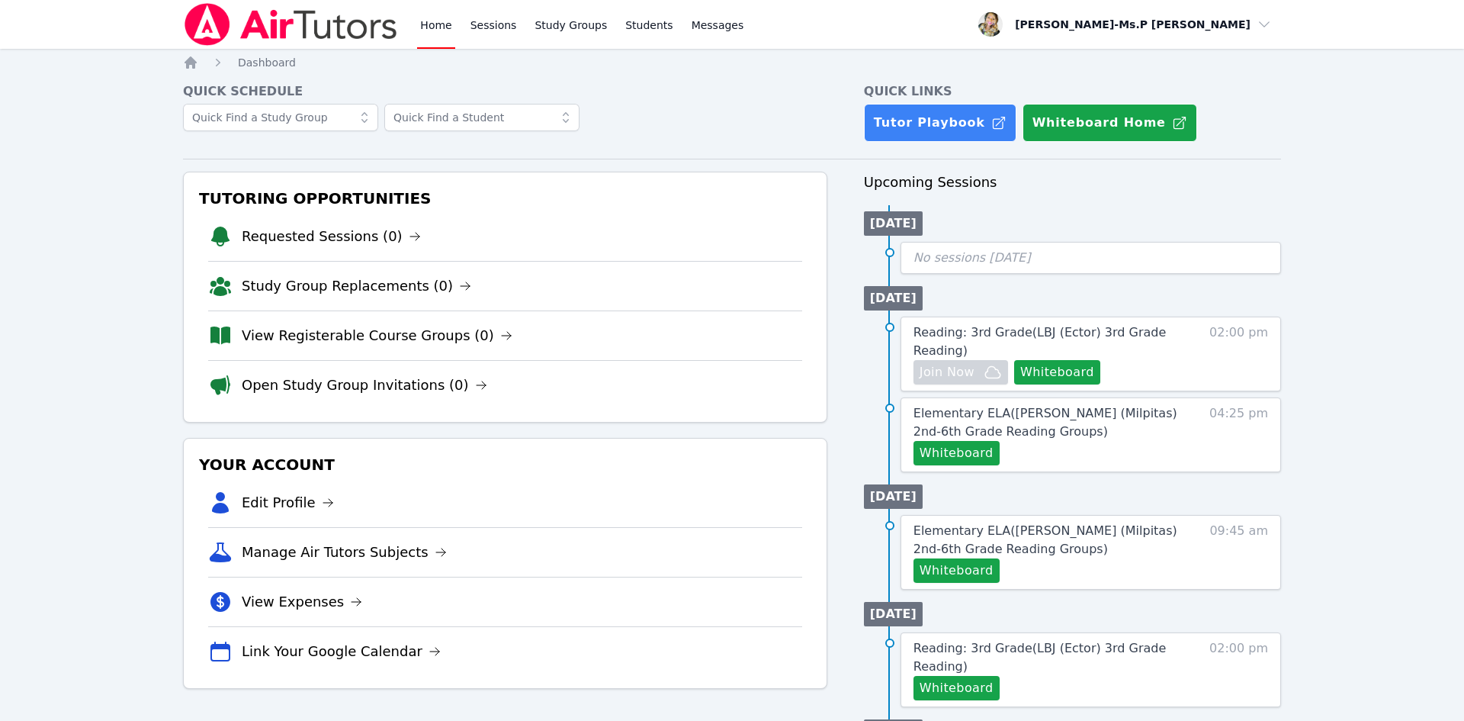
click at [460, 27] on div "Home Sessions Study Groups Students Messages" at bounding box center [581, 24] width 329 height 49
click at [471, 25] on link "Sessions" at bounding box center [493, 24] width 53 height 49
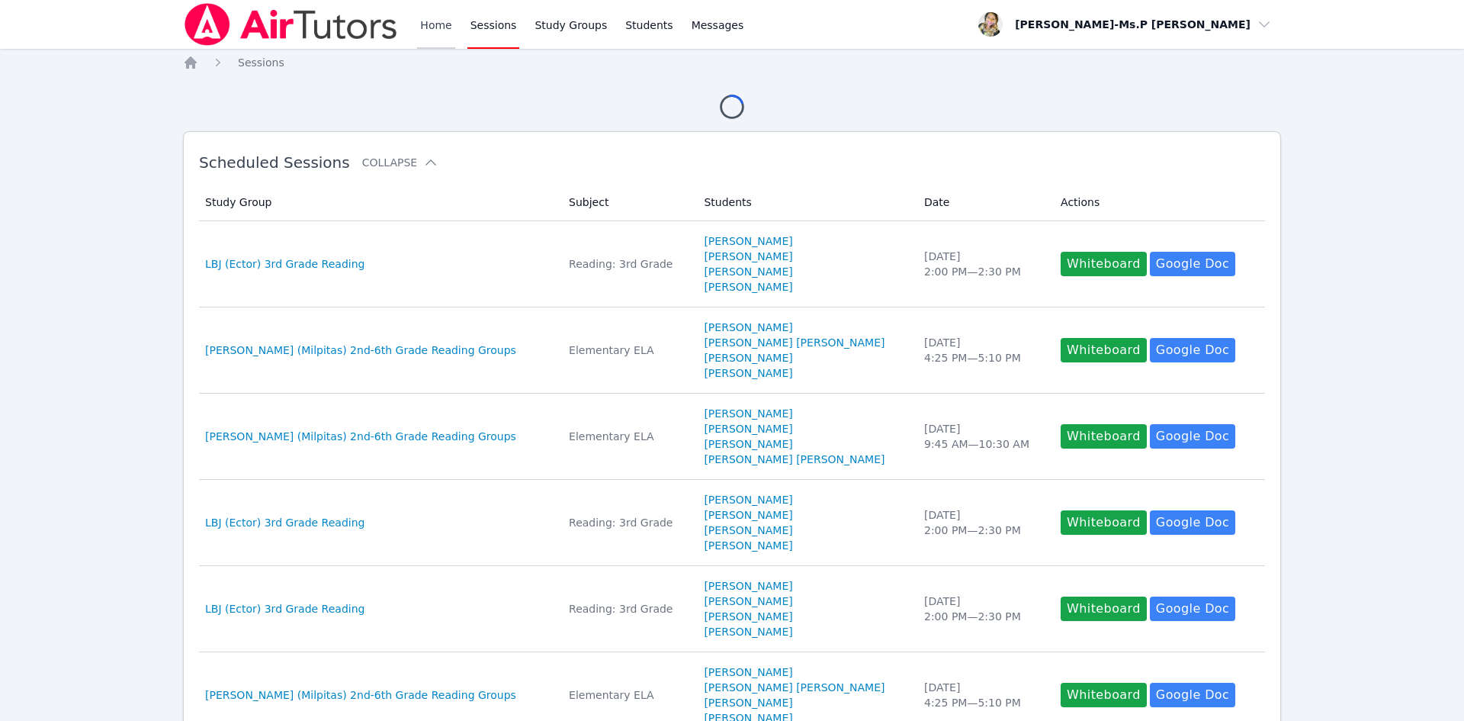
click at [430, 29] on link "Home" at bounding box center [435, 24] width 37 height 49
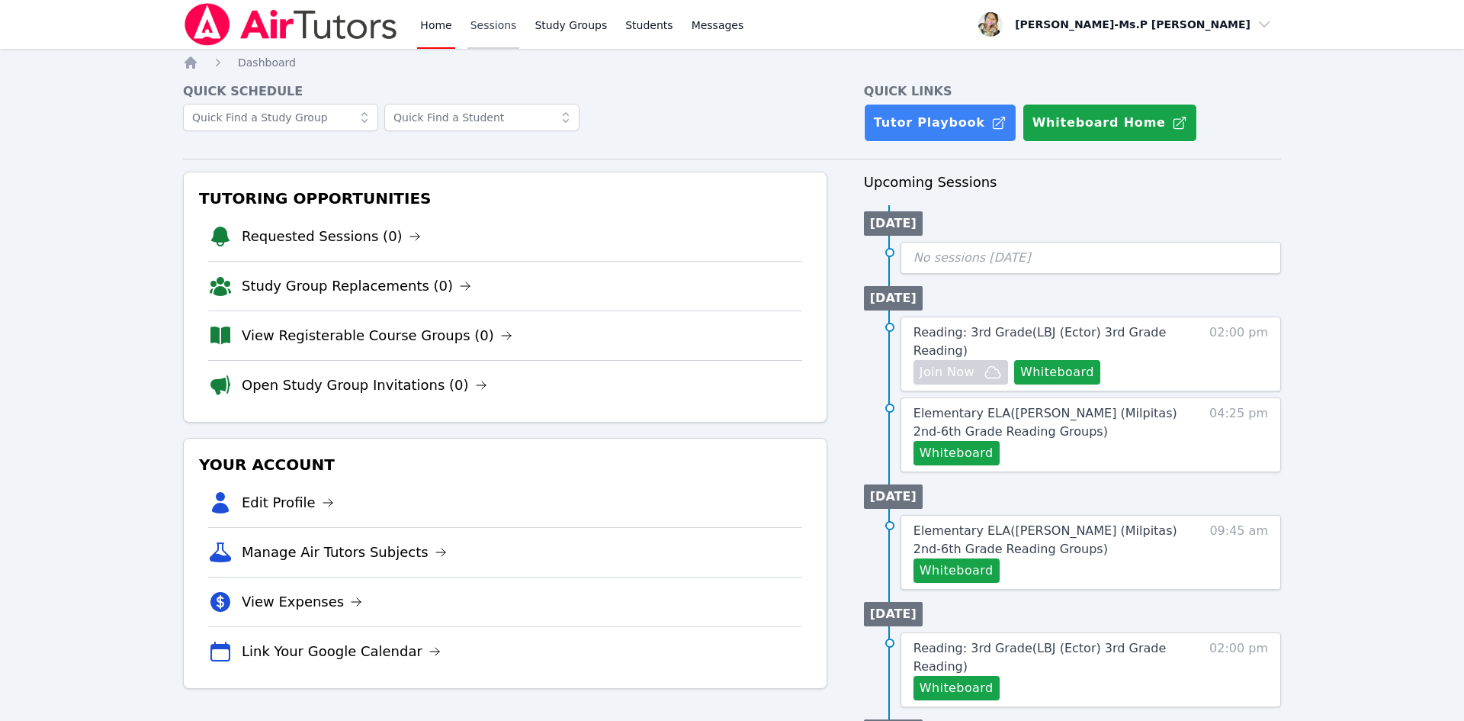
click at [480, 13] on link "Sessions" at bounding box center [493, 24] width 53 height 49
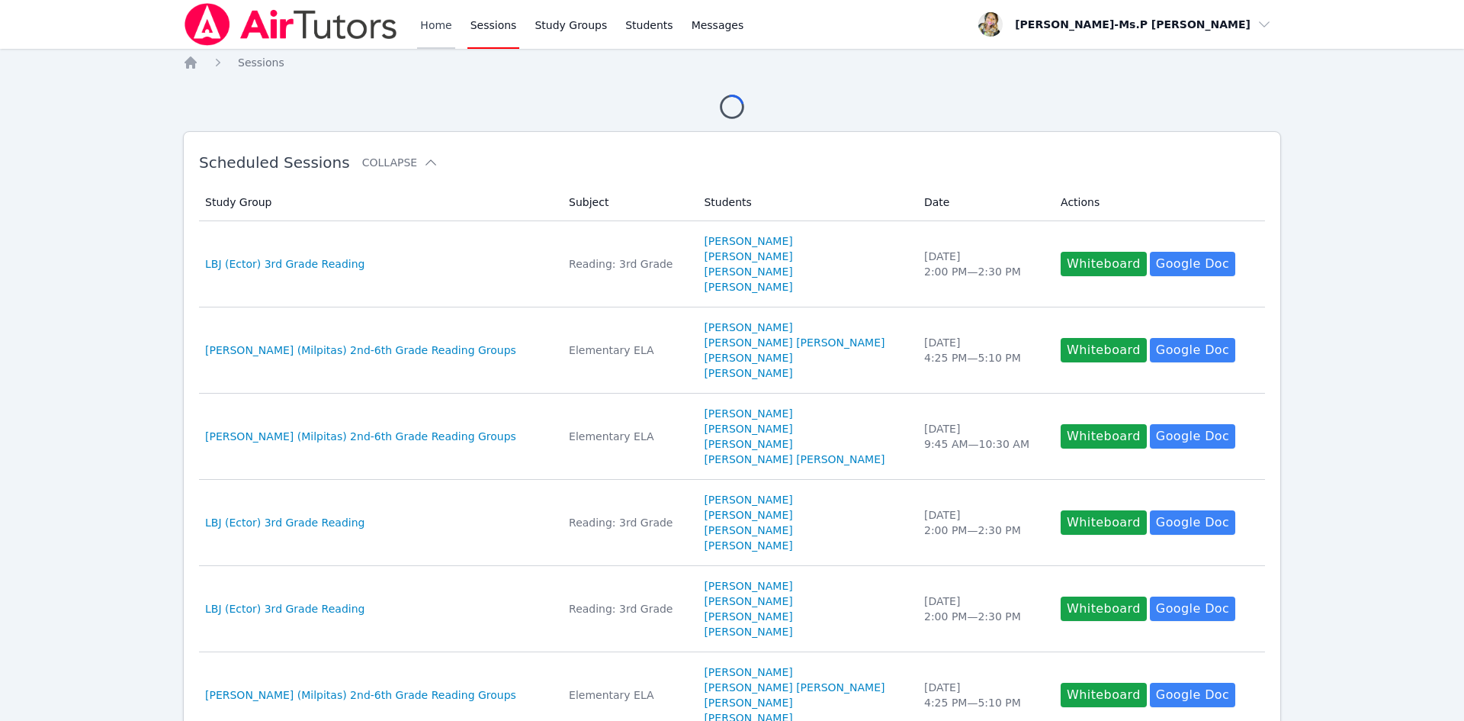
click at [451, 20] on link "Home" at bounding box center [435, 24] width 37 height 49
